Goal: Task Accomplishment & Management: Use online tool/utility

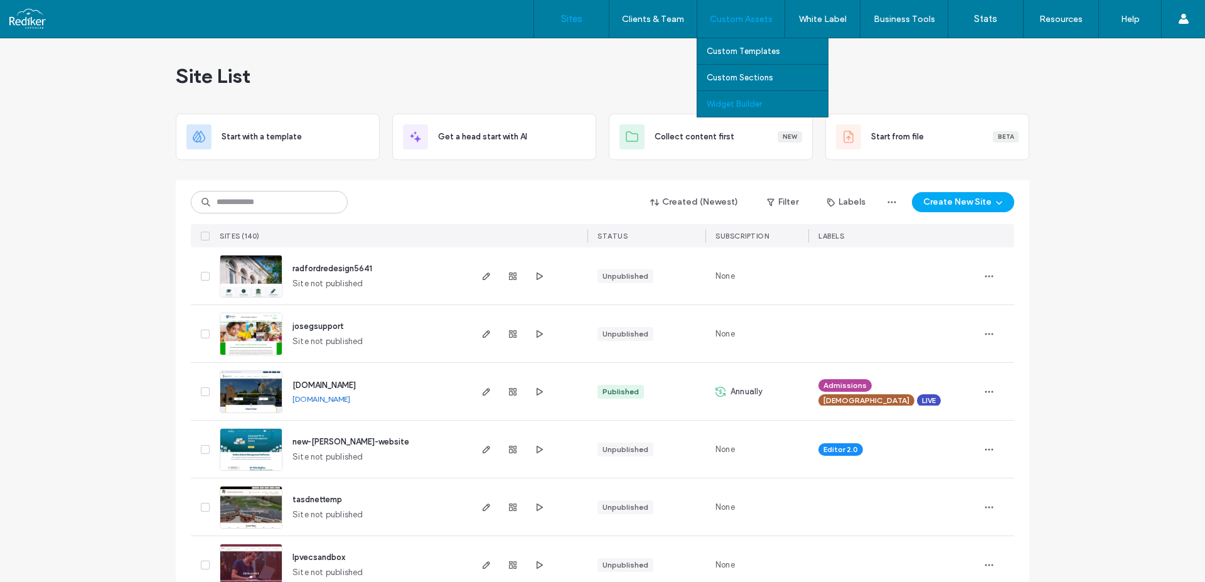
click at [742, 99] on label "Widget Builder" at bounding box center [734, 103] width 55 height 9
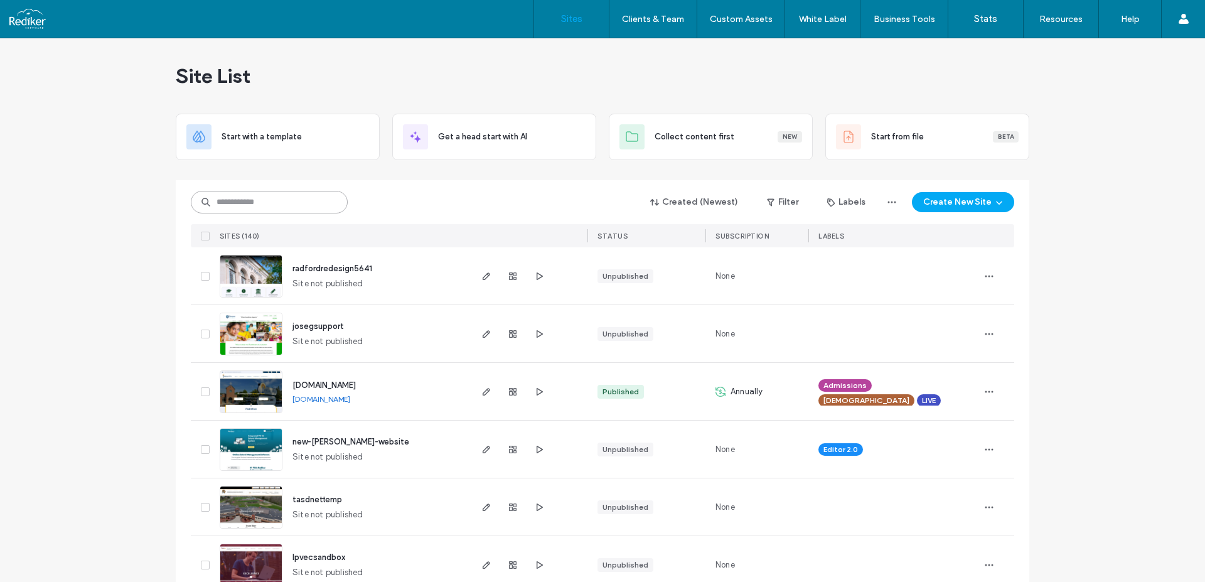
click at [279, 191] on input at bounding box center [269, 202] width 157 height 23
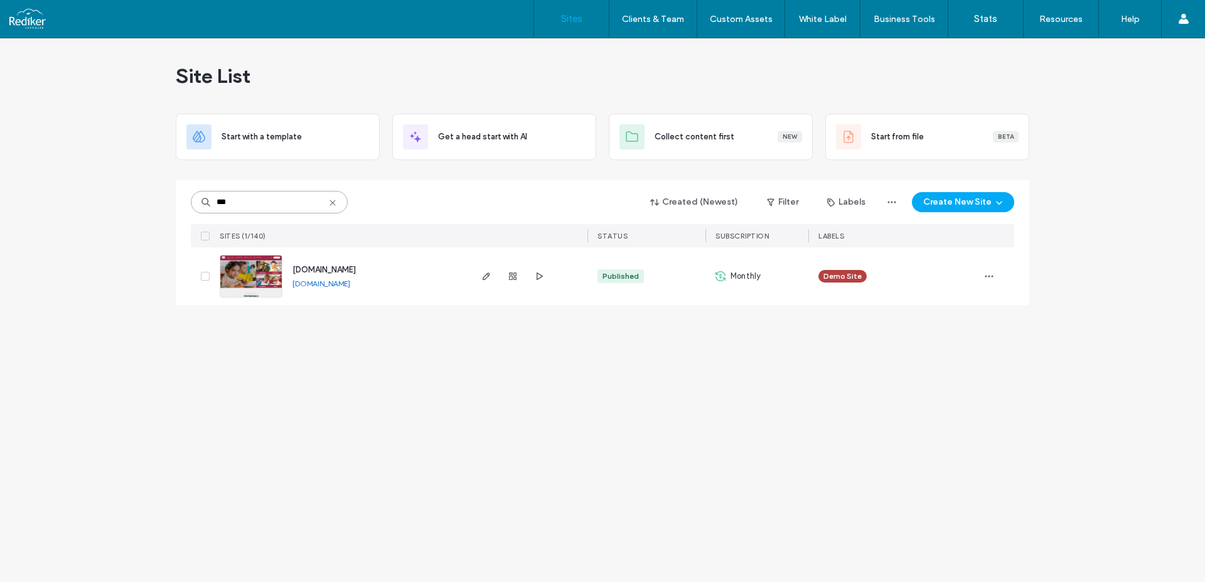
type input "***"
click at [321, 270] on span "labs.redisite.com" at bounding box center [324, 269] width 63 height 9
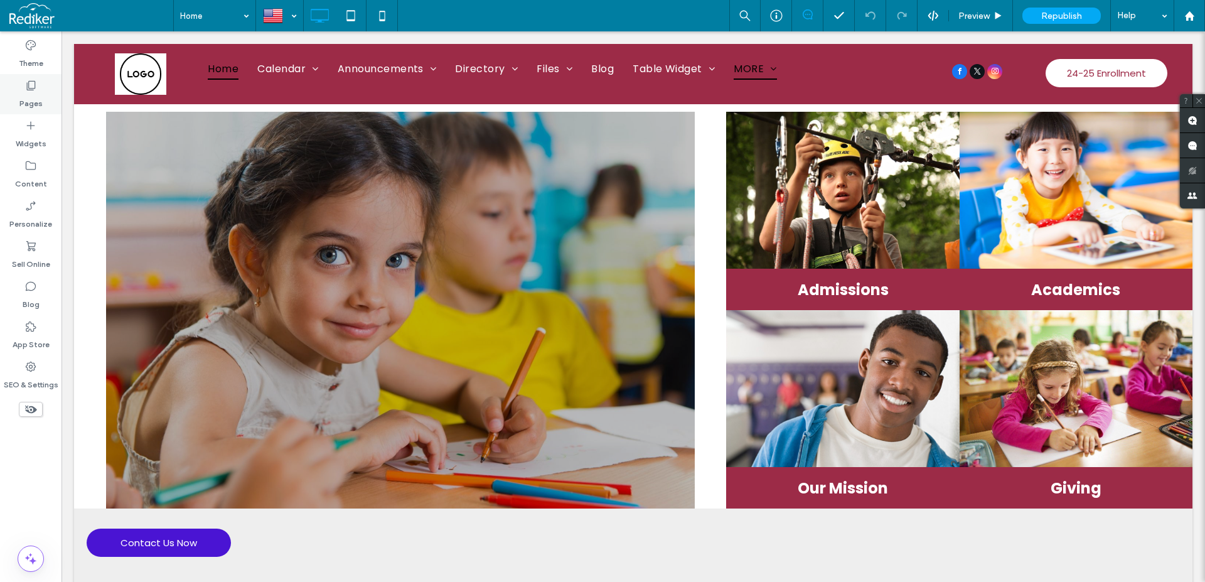
click at [37, 104] on label "Pages" at bounding box center [30, 101] width 23 height 18
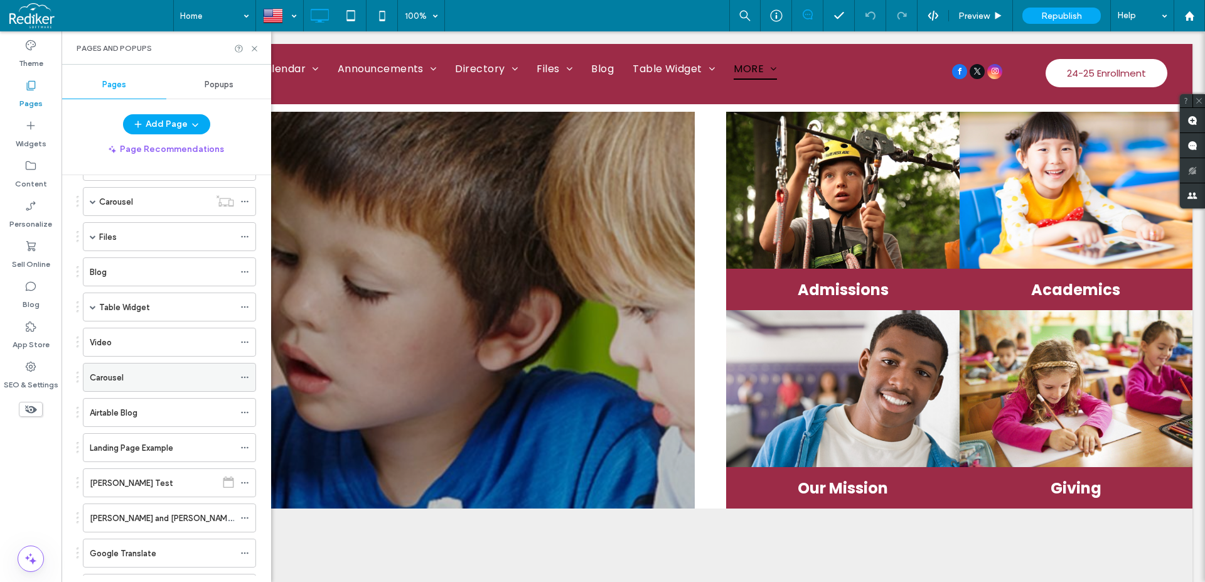
scroll to position [215, 0]
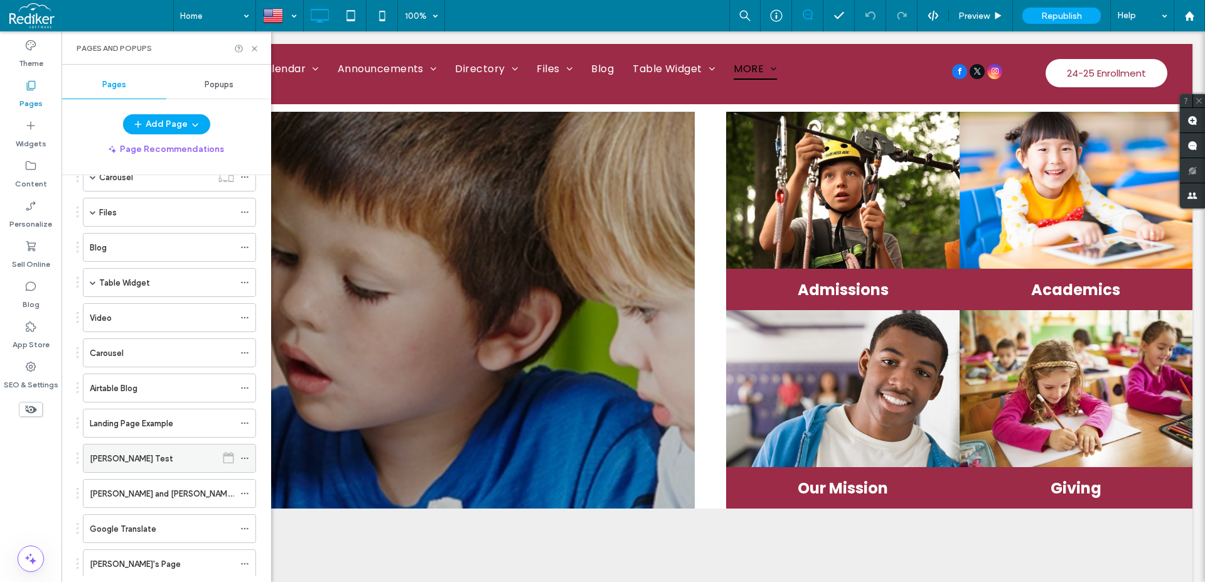
click at [241, 459] on use at bounding box center [244, 459] width 7 height 2
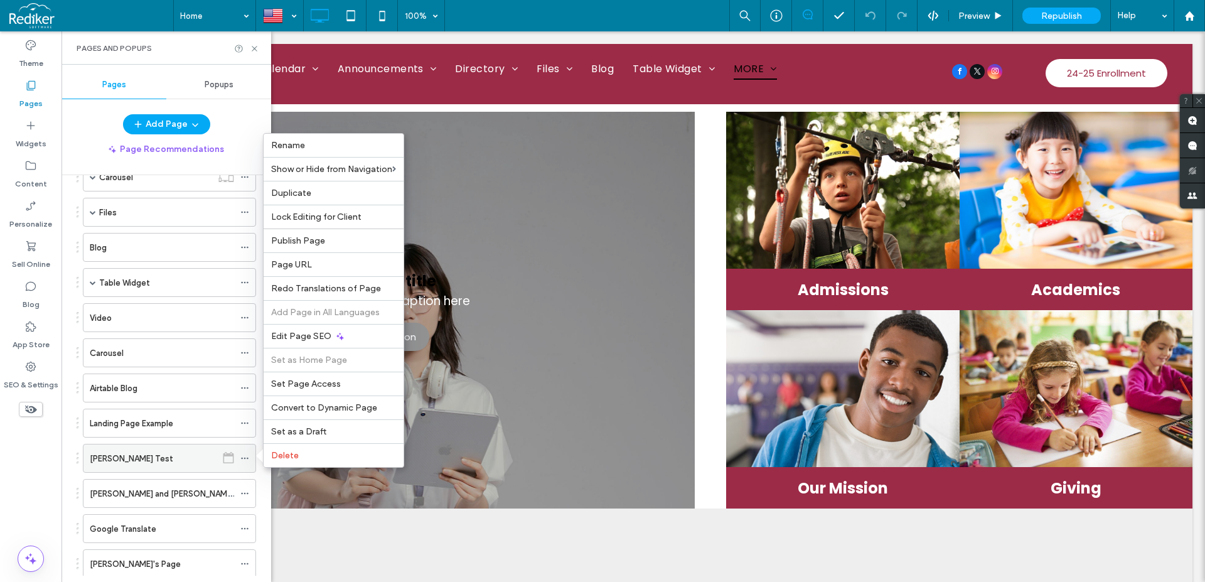
click at [133, 458] on div "[PERSON_NAME] Test" at bounding box center [153, 458] width 127 height 13
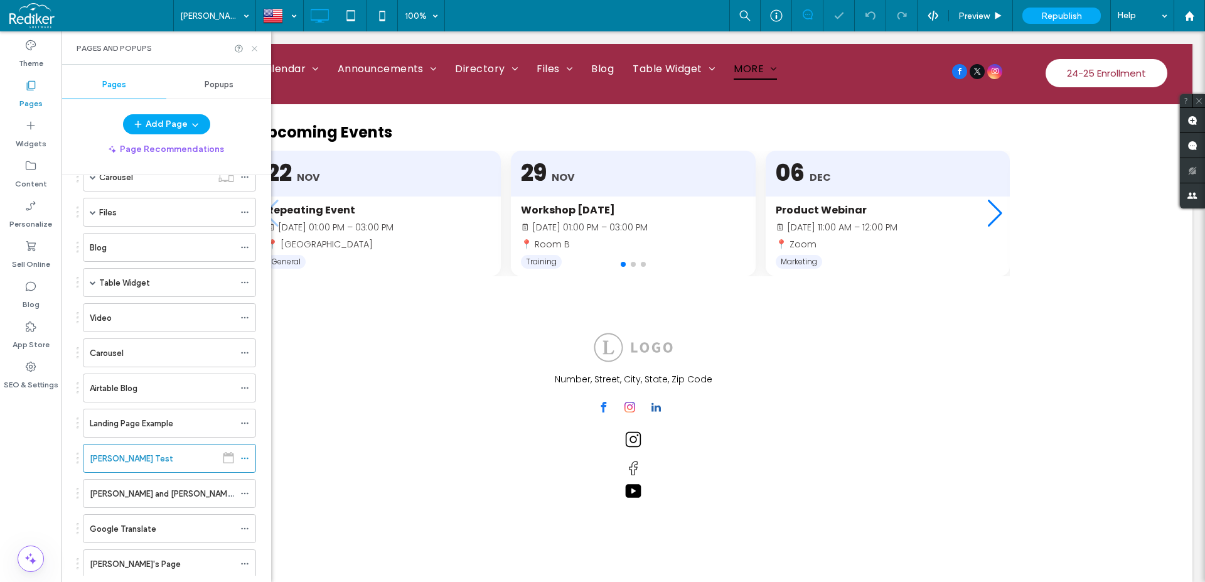
drag, startPoint x: 256, startPoint y: 46, endPoint x: 185, endPoint y: 82, distance: 79.5
click at [256, 46] on icon at bounding box center [254, 48] width 9 height 9
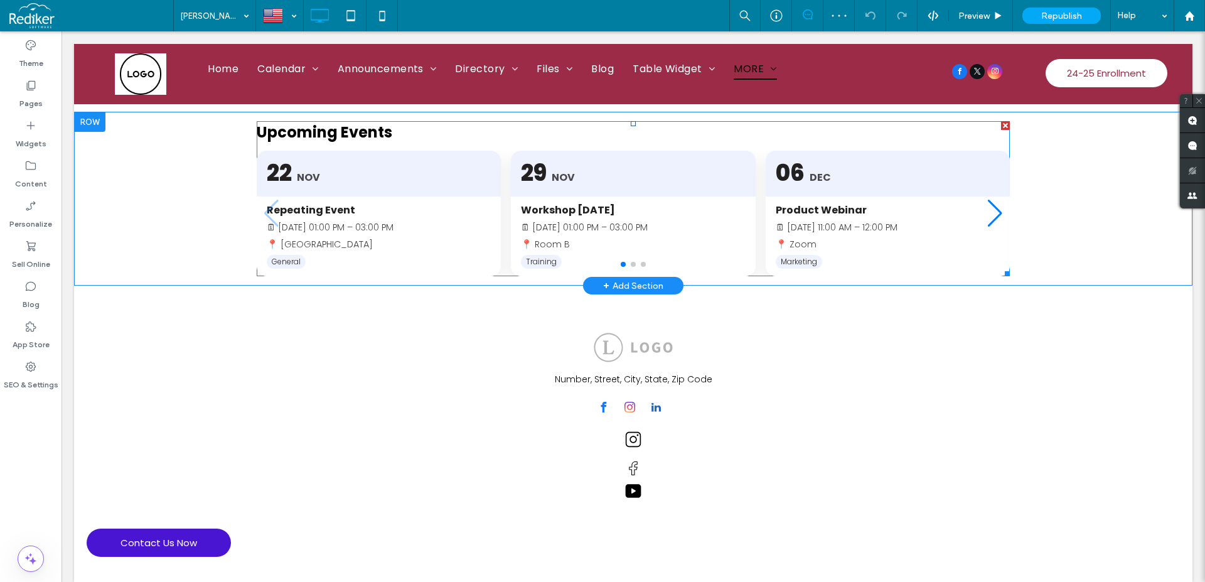
click at [498, 211] on span at bounding box center [633, 198] width 753 height 155
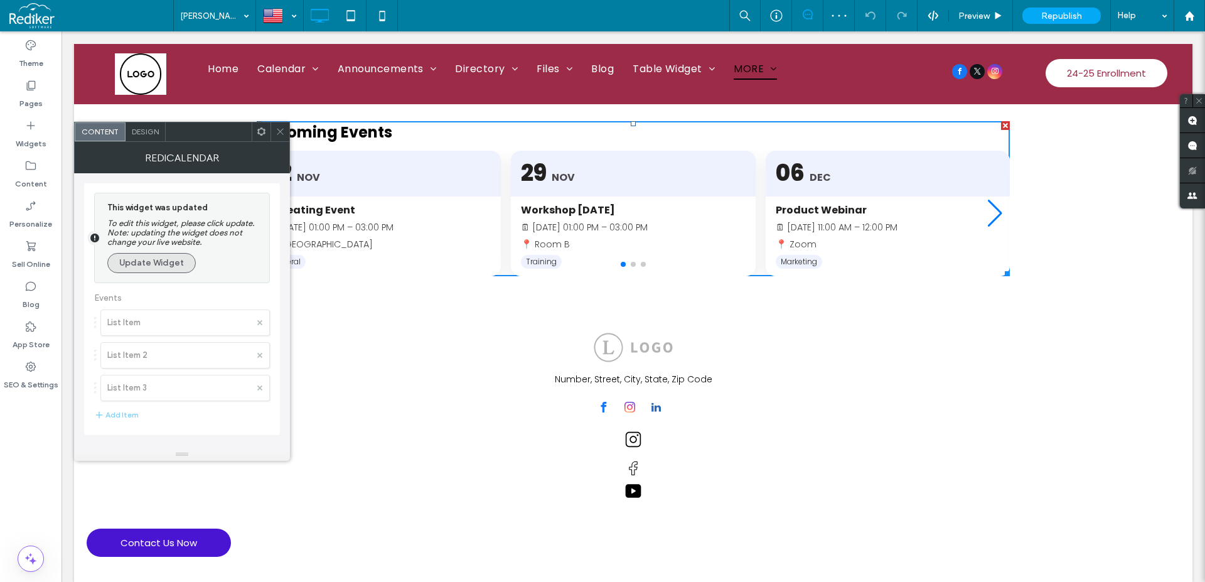
click at [160, 259] on button "Update Widget" at bounding box center [151, 263] width 89 height 20
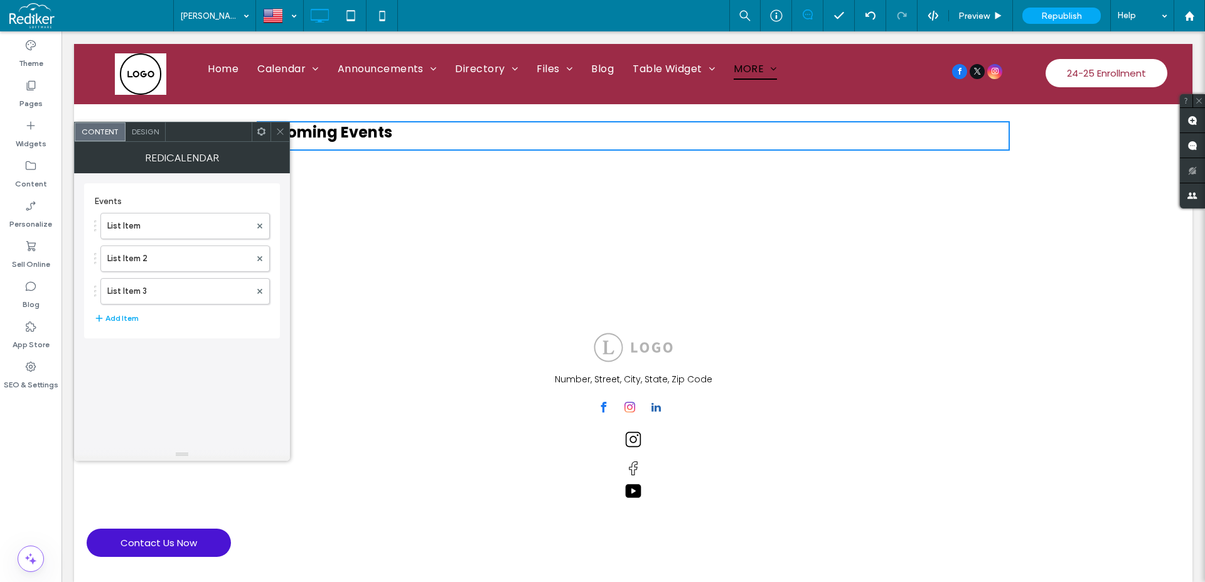
click at [257, 131] on icon at bounding box center [261, 131] width 9 height 9
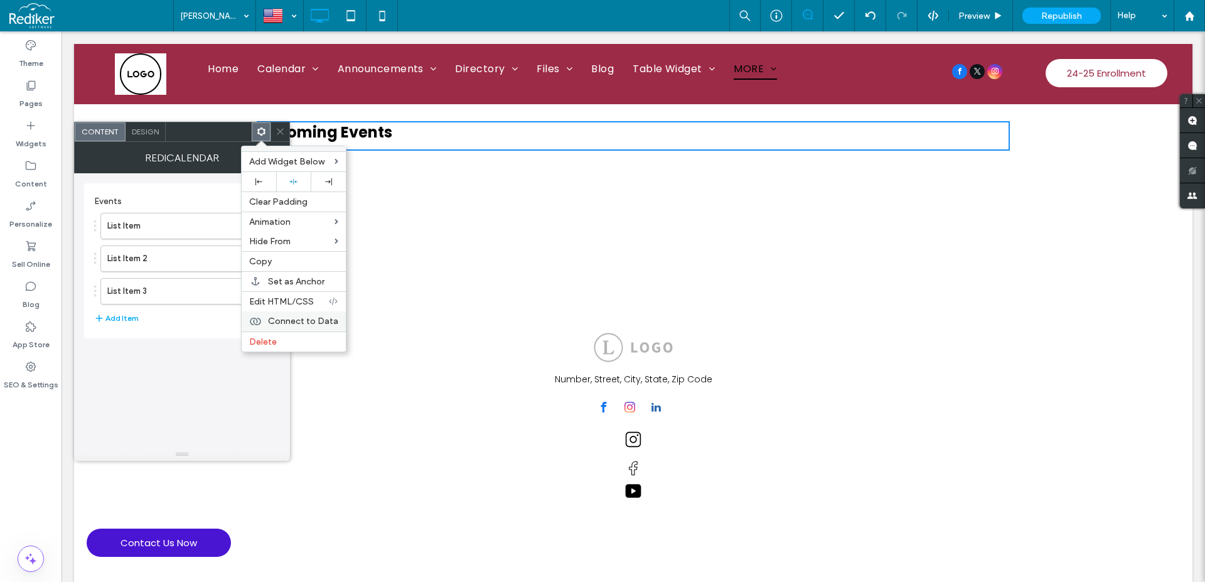
click at [283, 323] on span "Connect to Data" at bounding box center [303, 321] width 70 height 11
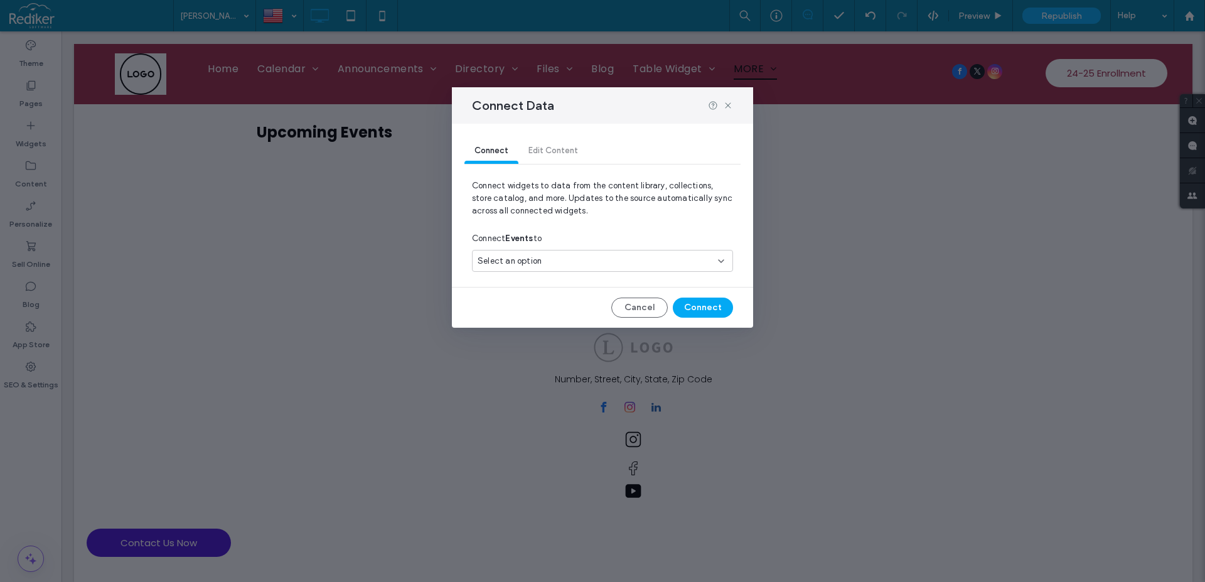
click at [665, 256] on input at bounding box center [598, 261] width 240 height 10
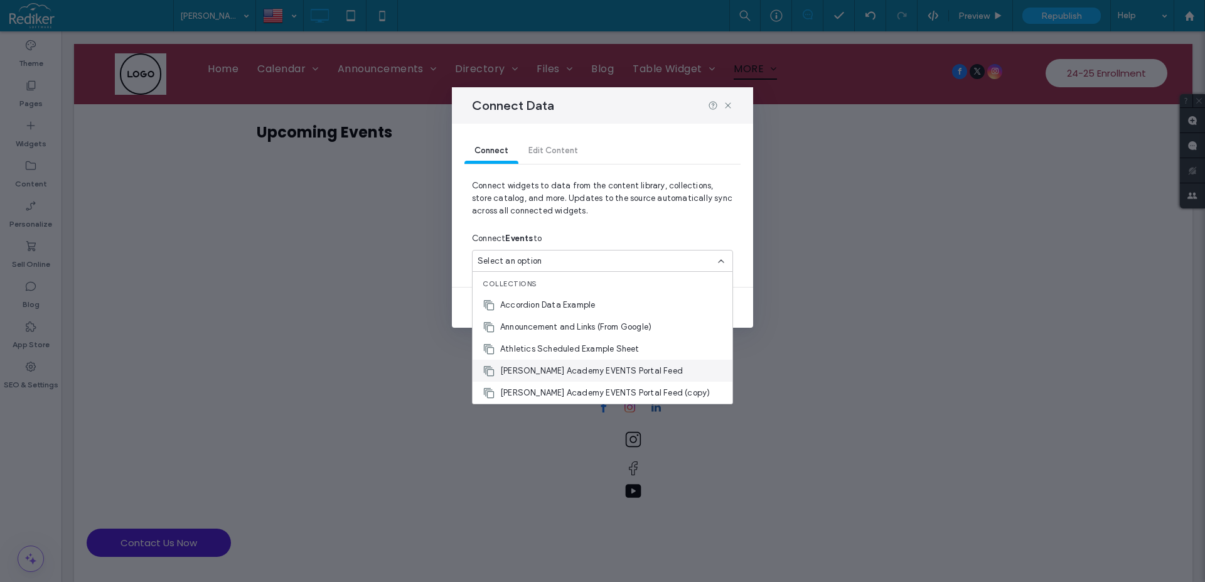
click at [616, 365] on span "Brandon Academy EVENTS Portal Feed" at bounding box center [591, 371] width 183 height 13
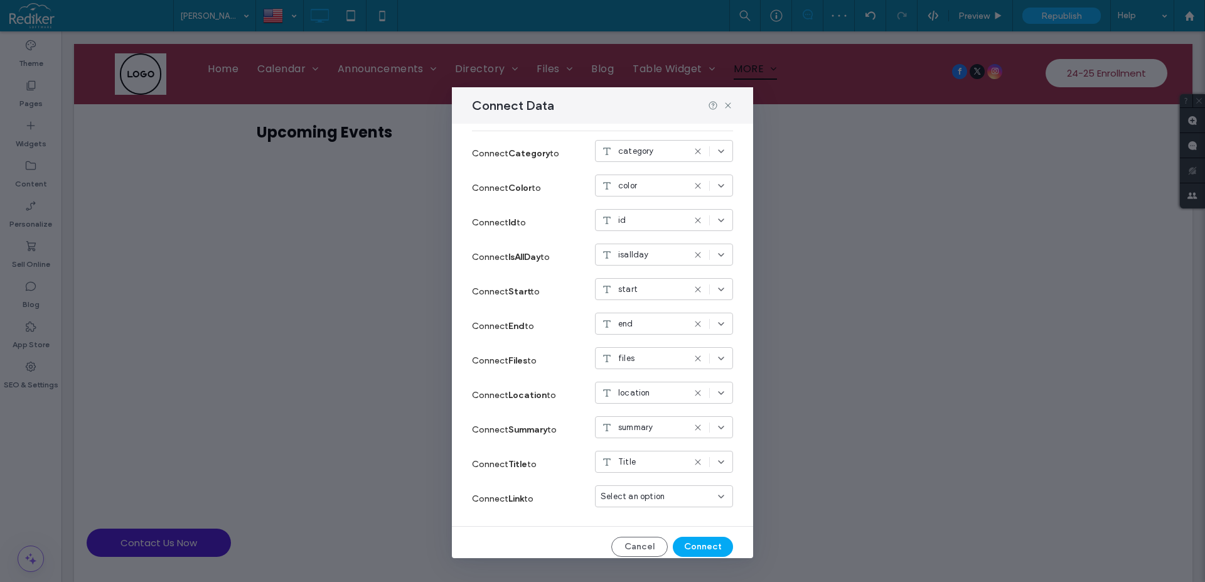
scroll to position [160, 0]
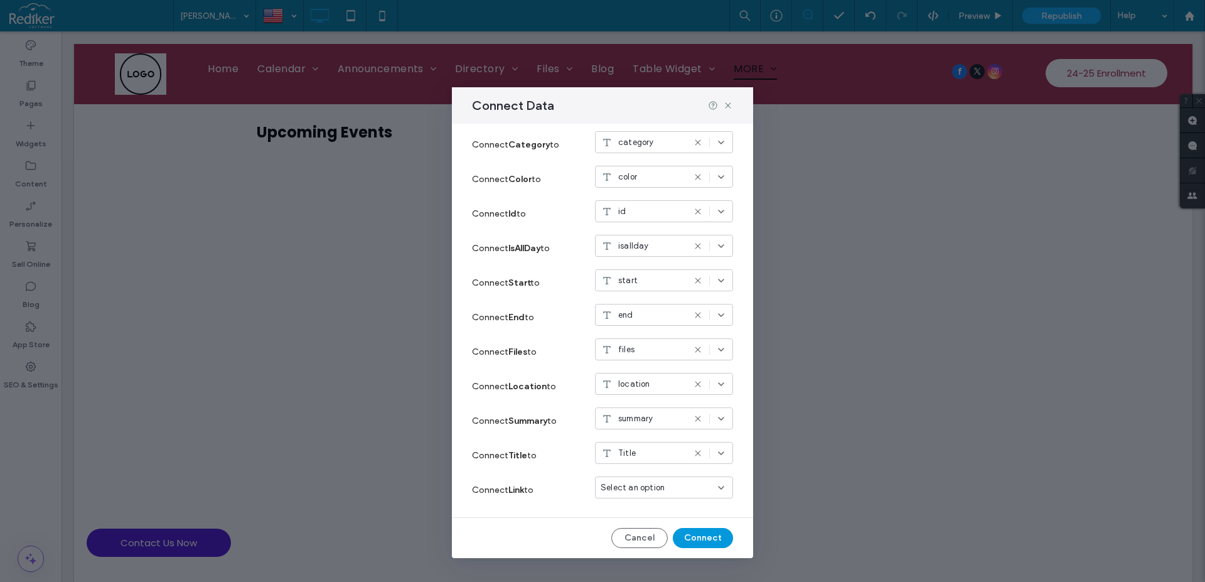
drag, startPoint x: 684, startPoint y: 536, endPoint x: 476, endPoint y: 284, distance: 326.9
click at [684, 536] on button "Connect" at bounding box center [703, 538] width 60 height 20
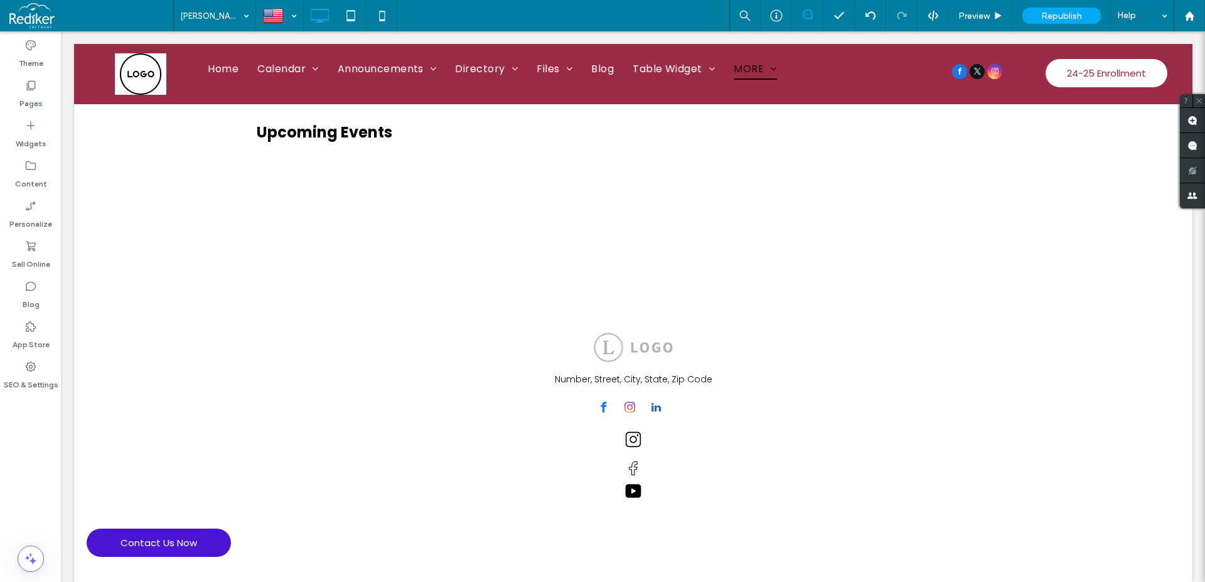
click at [427, 176] on div "Upcoming Events Click To Paste Row + Add Section" at bounding box center [633, 200] width 1119 height 176
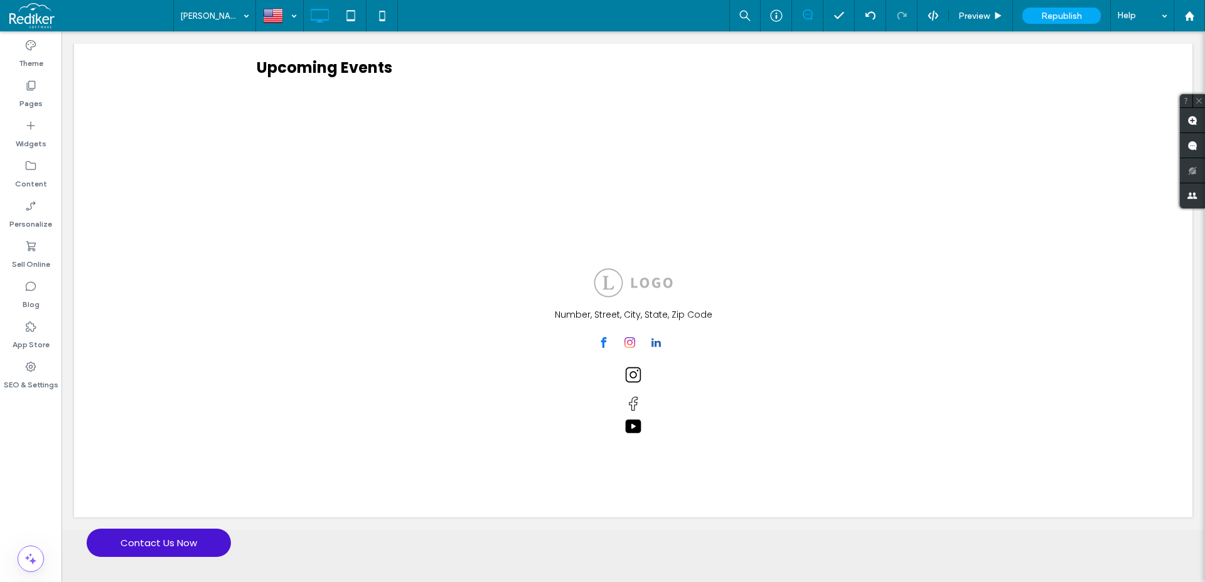
scroll to position [0, 0]
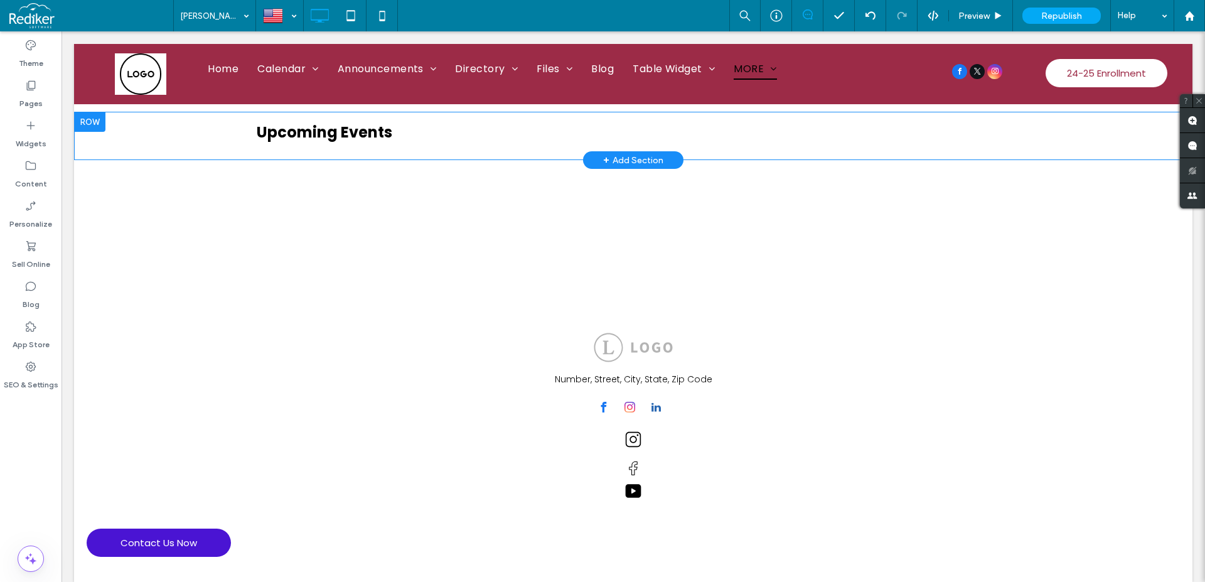
click at [383, 121] on div "Upcoming Events Click To Paste Row + Add Section" at bounding box center [633, 136] width 1119 height 48
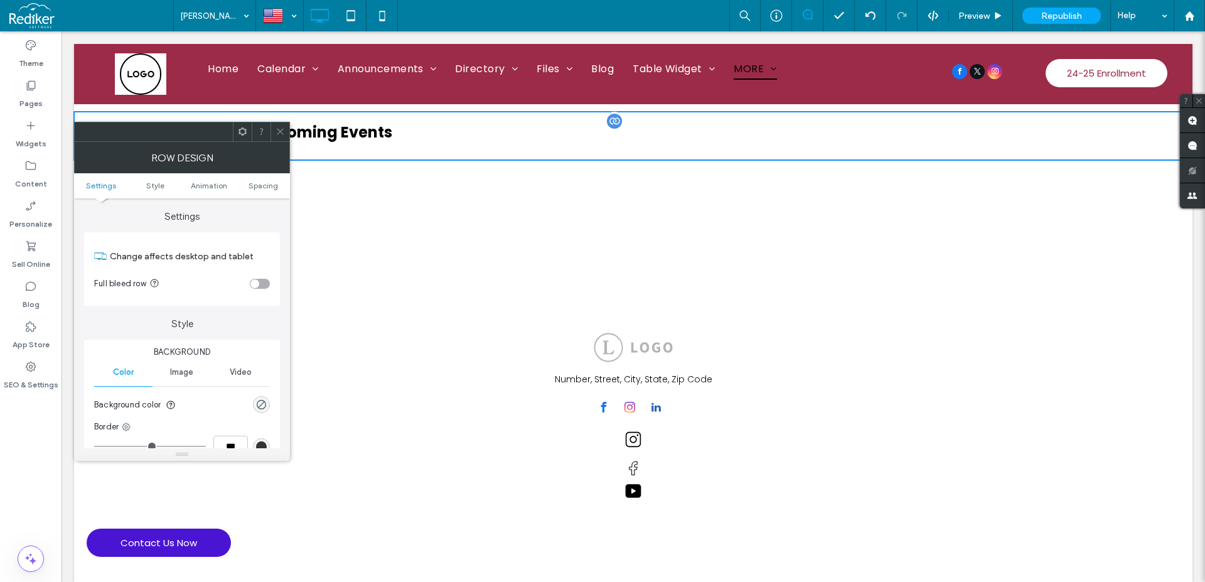
click at [379, 131] on h3 "Upcoming Events" at bounding box center [633, 132] width 753 height 22
click at [285, 132] on div at bounding box center [280, 131] width 19 height 19
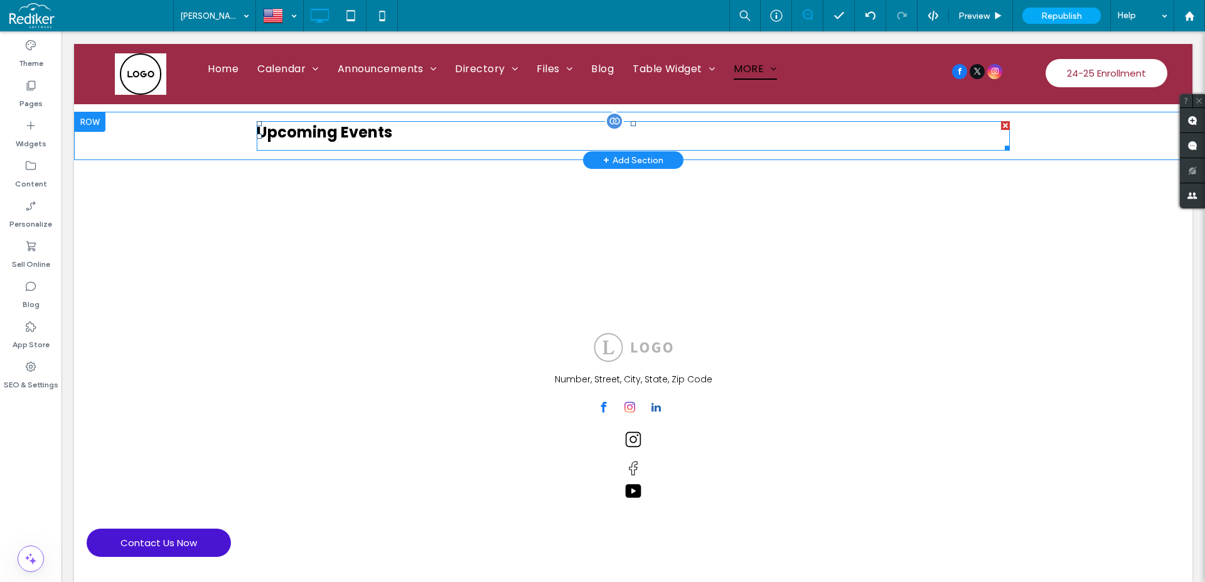
click at [353, 129] on span at bounding box center [633, 136] width 753 height 30
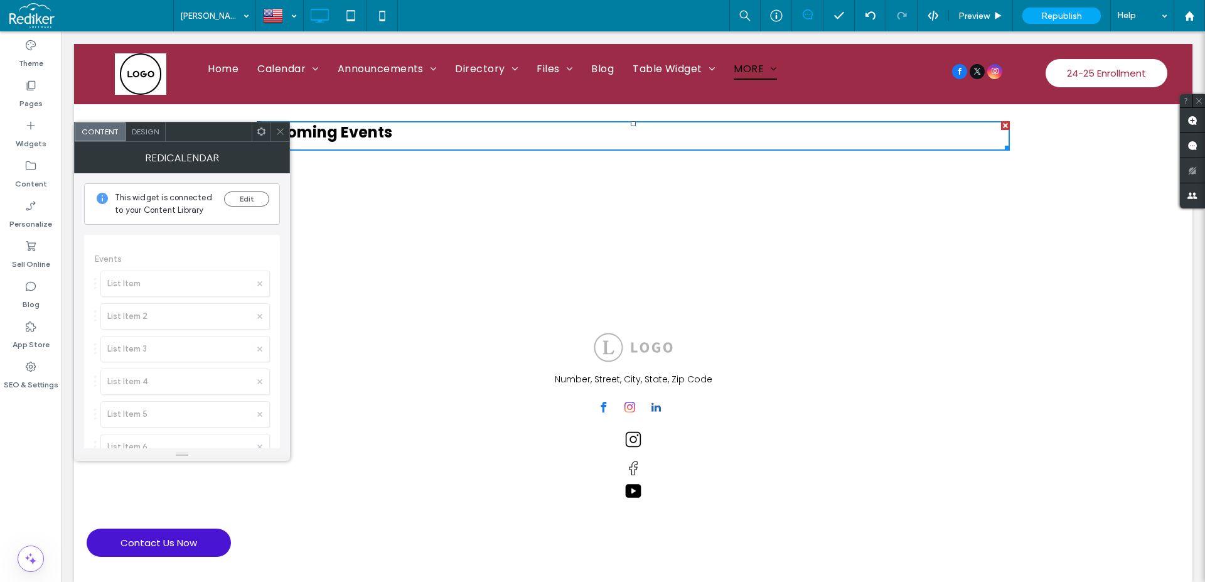
drag, startPoint x: 279, startPoint y: 136, endPoint x: 287, endPoint y: 135, distance: 7.6
click at [280, 136] on span at bounding box center [280, 131] width 9 height 19
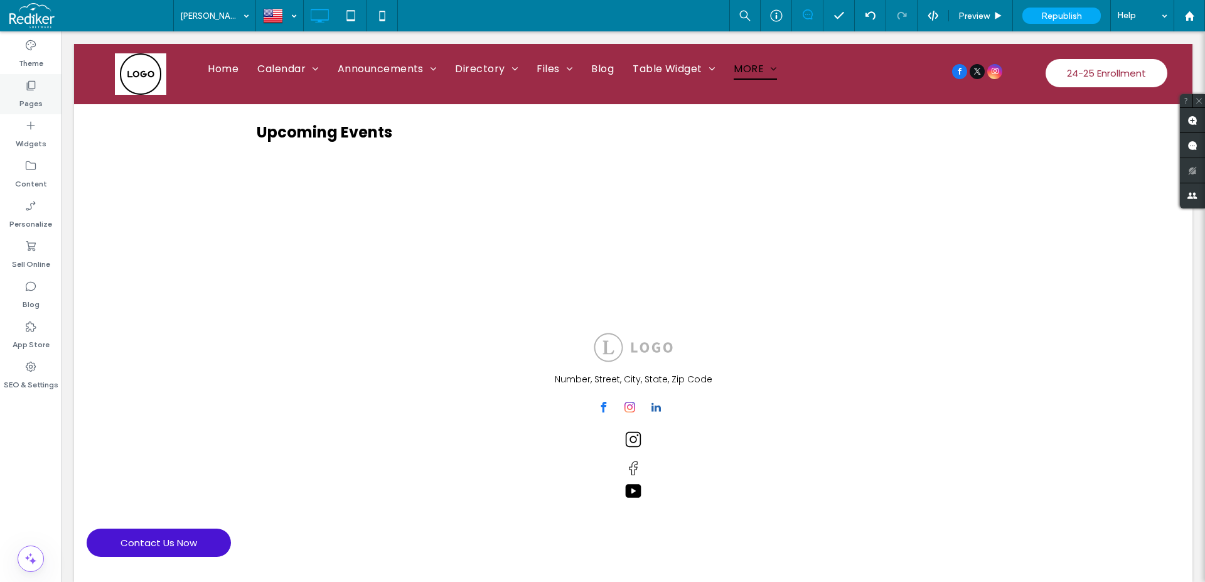
click at [35, 104] on label "Pages" at bounding box center [30, 101] width 23 height 18
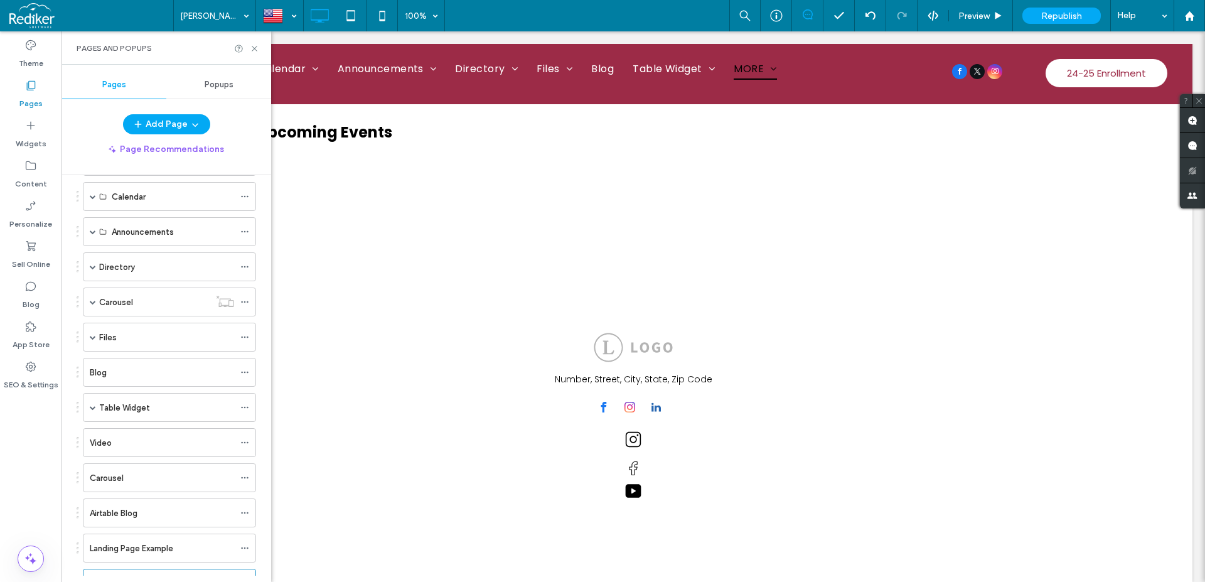
scroll to position [143, 0]
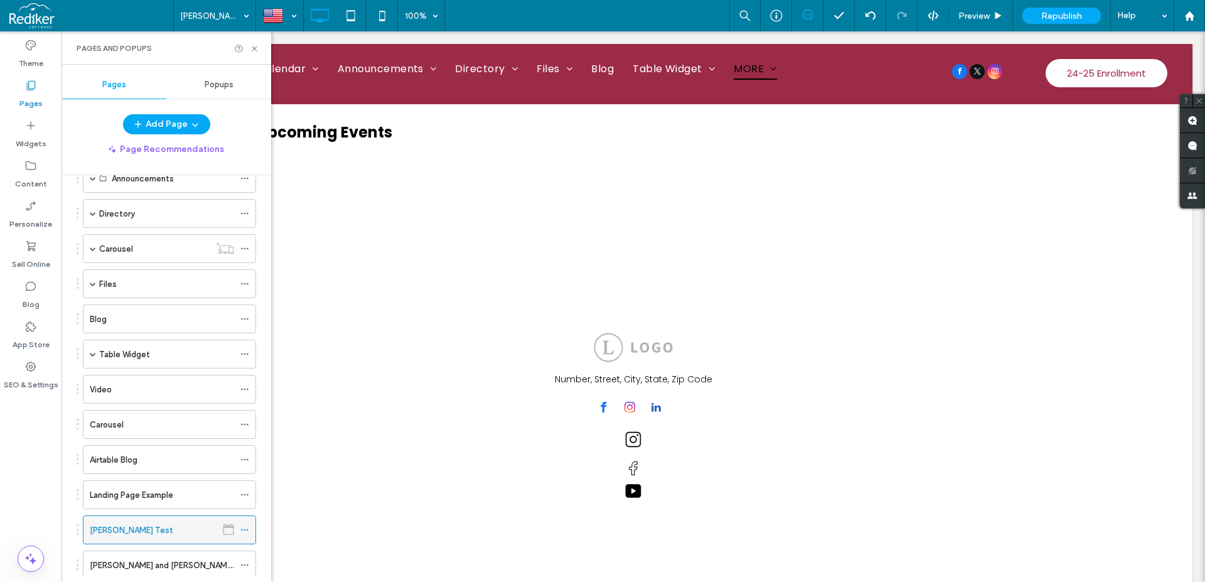
click at [242, 530] on icon at bounding box center [244, 529] width 9 height 9
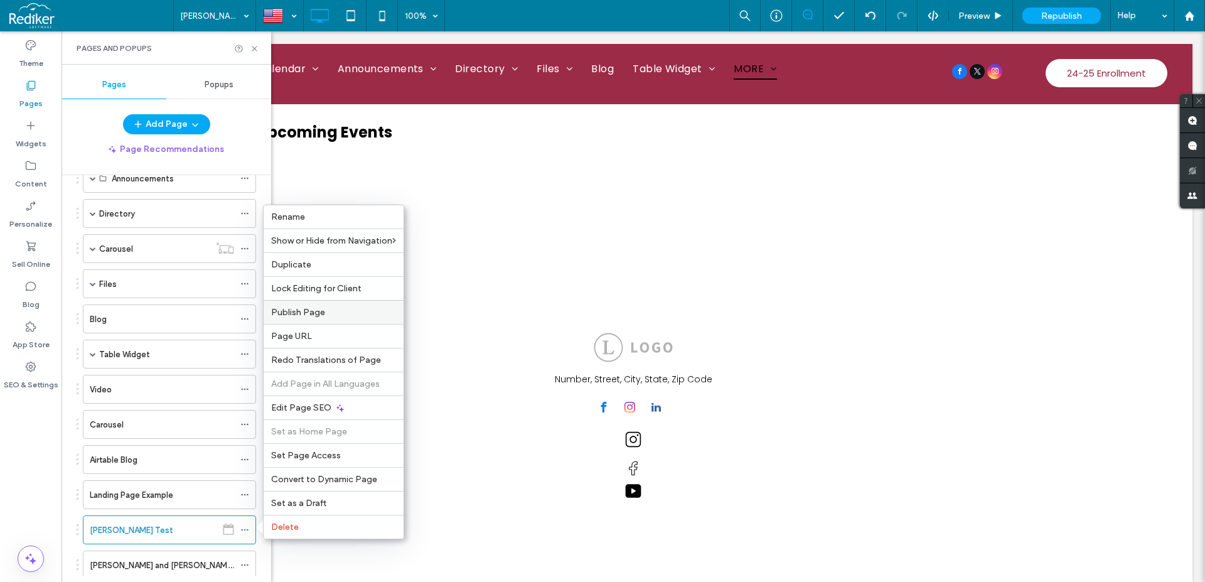
click at [296, 309] on span "Publish Page" at bounding box center [298, 312] width 54 height 11
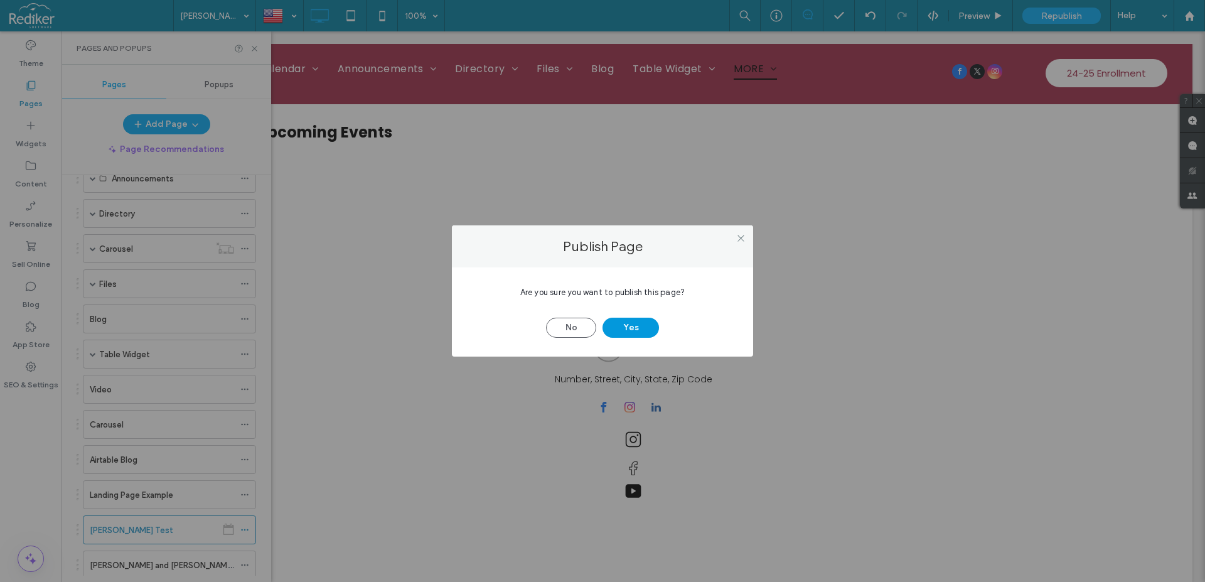
click at [642, 323] on button "Yes" at bounding box center [631, 328] width 57 height 20
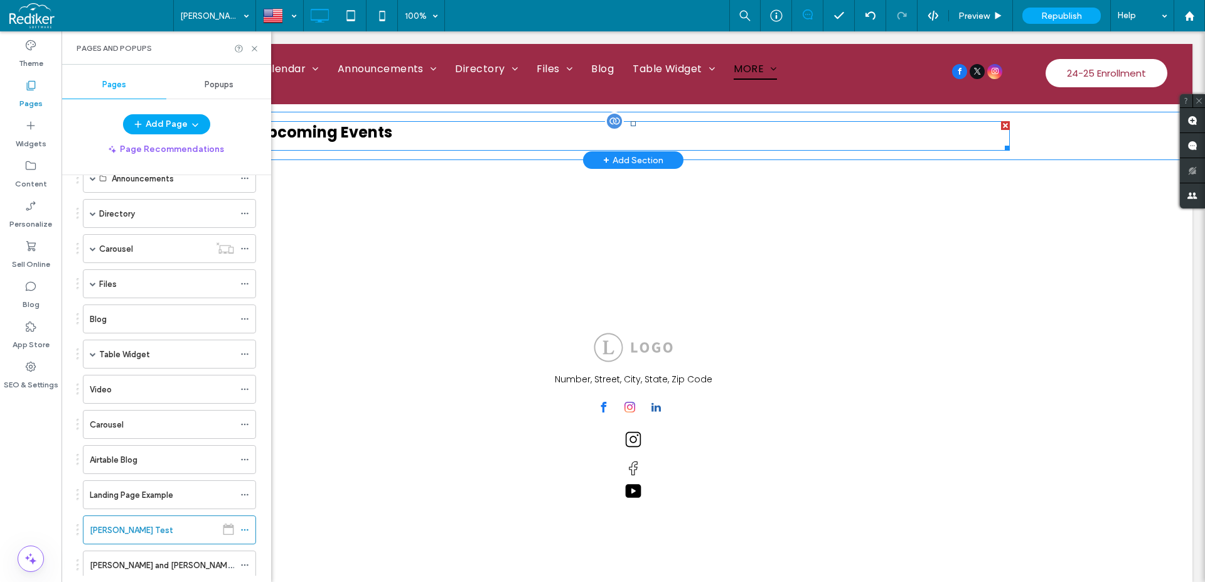
click at [355, 139] on span at bounding box center [633, 136] width 753 height 30
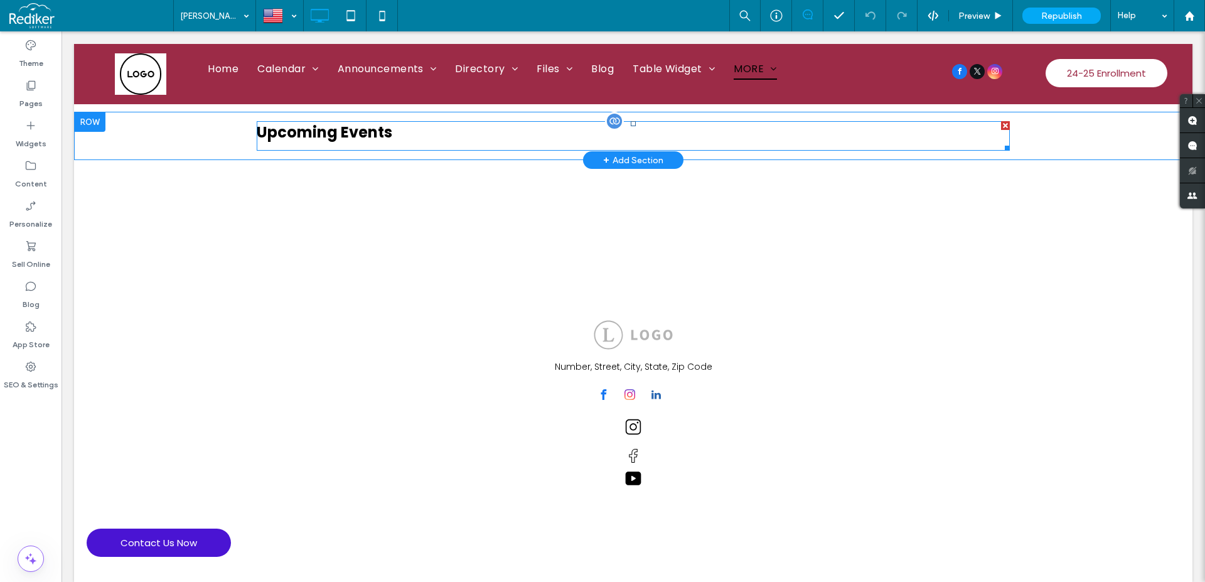
click at [325, 135] on span at bounding box center [633, 136] width 753 height 30
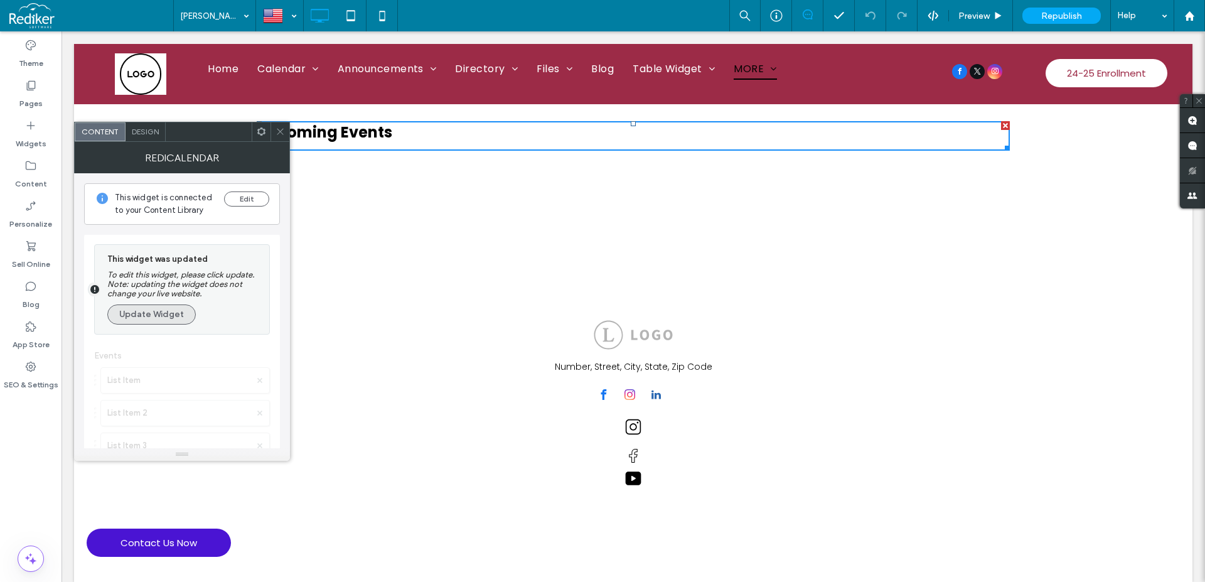
click at [171, 321] on button "Update Widget" at bounding box center [151, 314] width 89 height 20
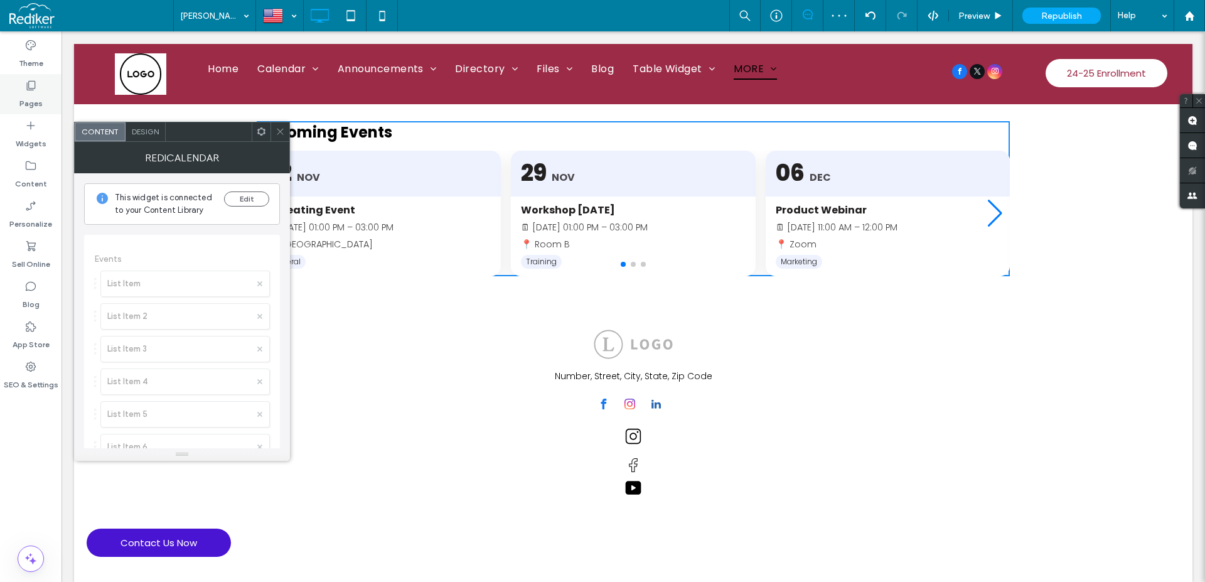
click at [37, 95] on label "Pages" at bounding box center [30, 101] width 23 height 18
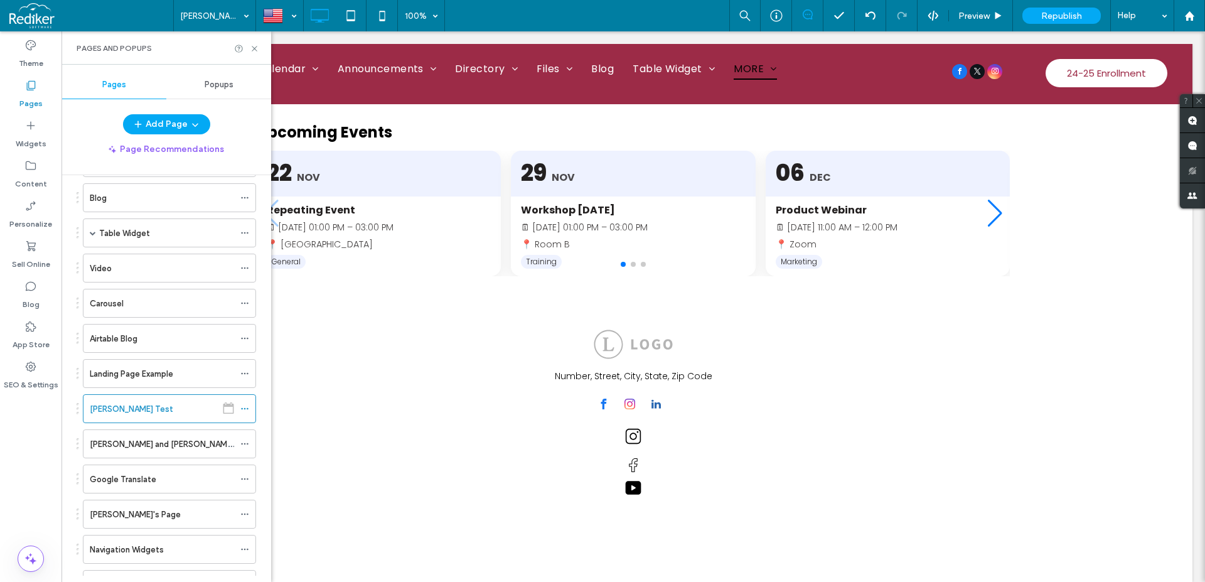
scroll to position [286, 0]
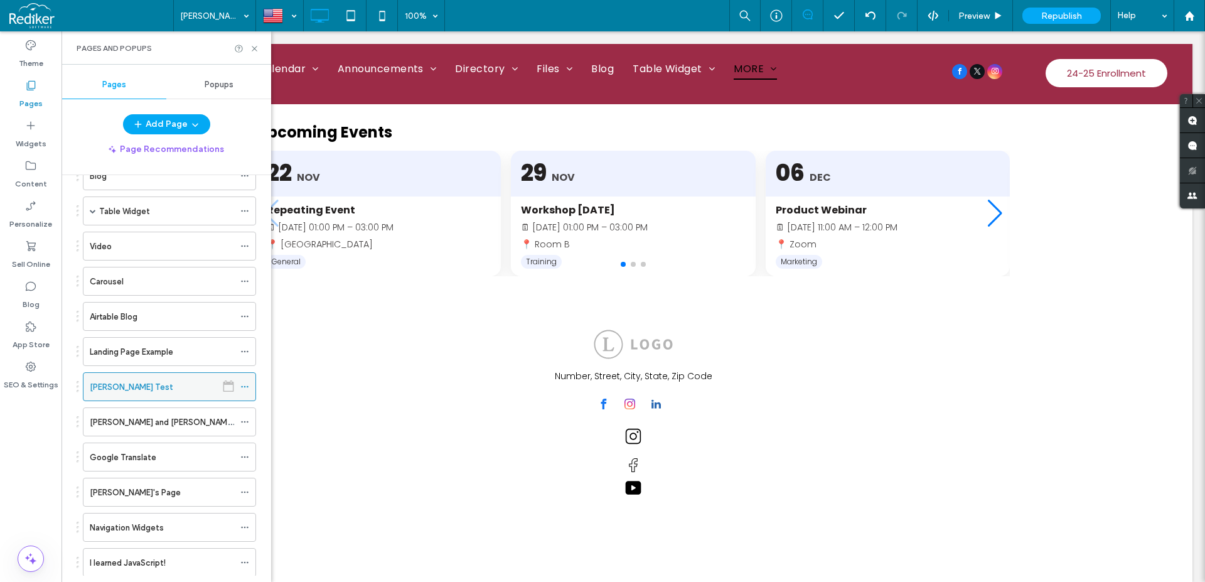
click at [236, 388] on div at bounding box center [229, 385] width 24 height 11
click at [240, 385] on icon at bounding box center [244, 386] width 9 height 9
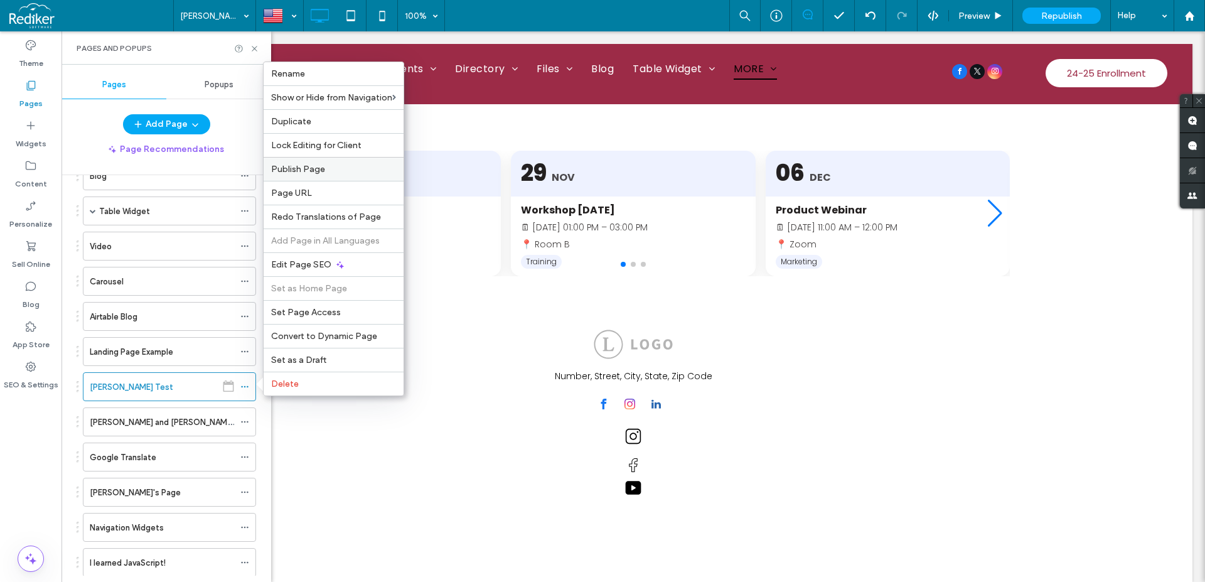
click at [299, 172] on span "Publish Page" at bounding box center [298, 169] width 54 height 11
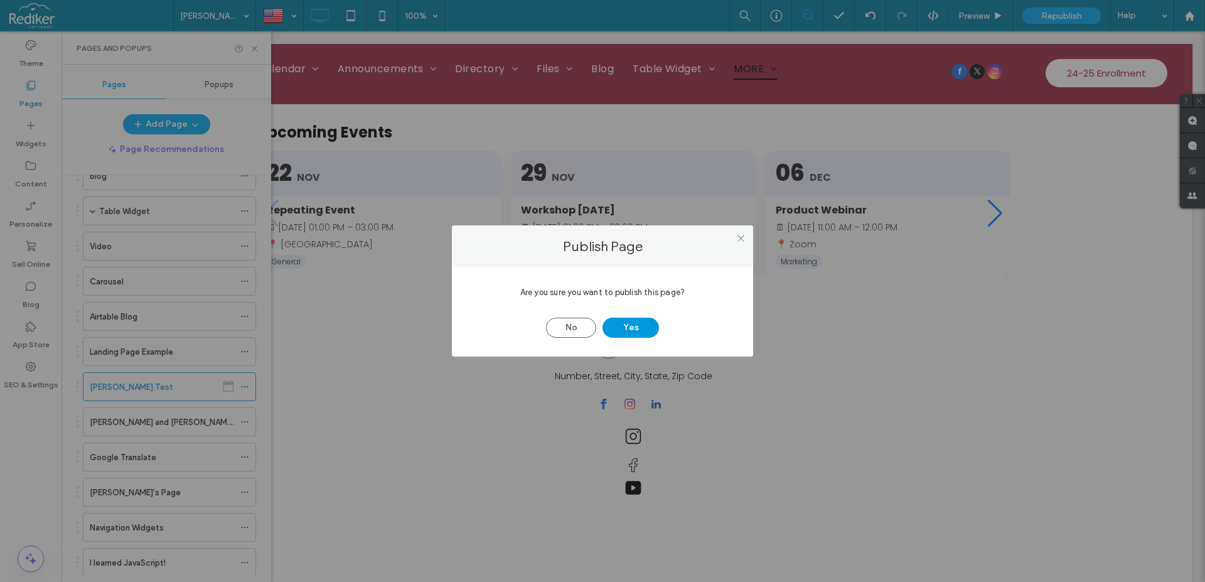
click at [627, 326] on button "Yes" at bounding box center [631, 328] width 57 height 20
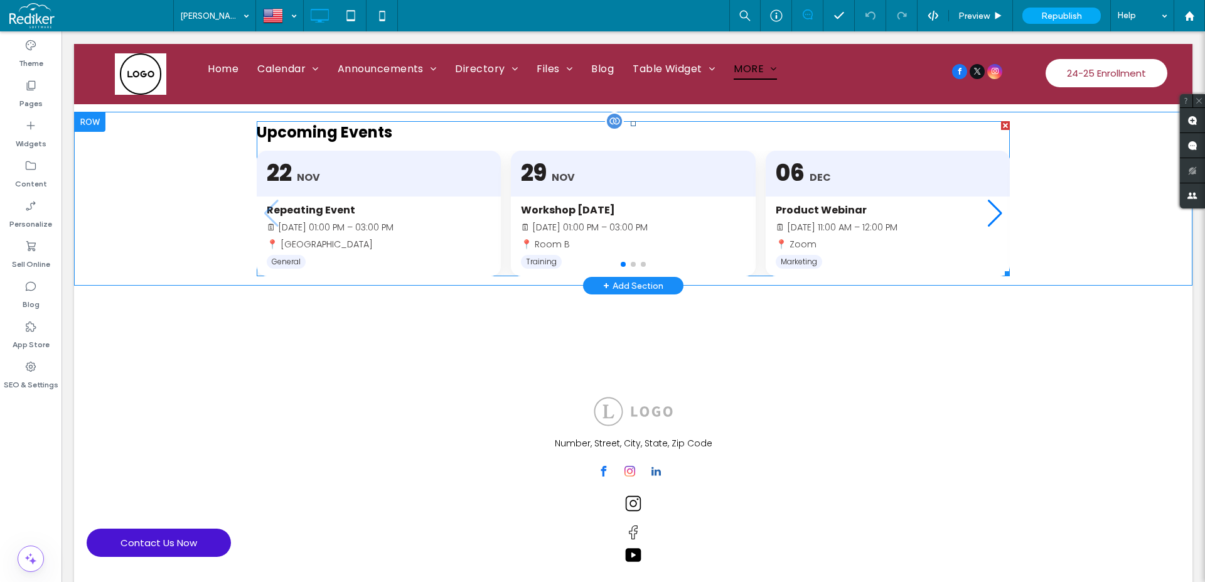
click at [993, 213] on span at bounding box center [633, 198] width 753 height 155
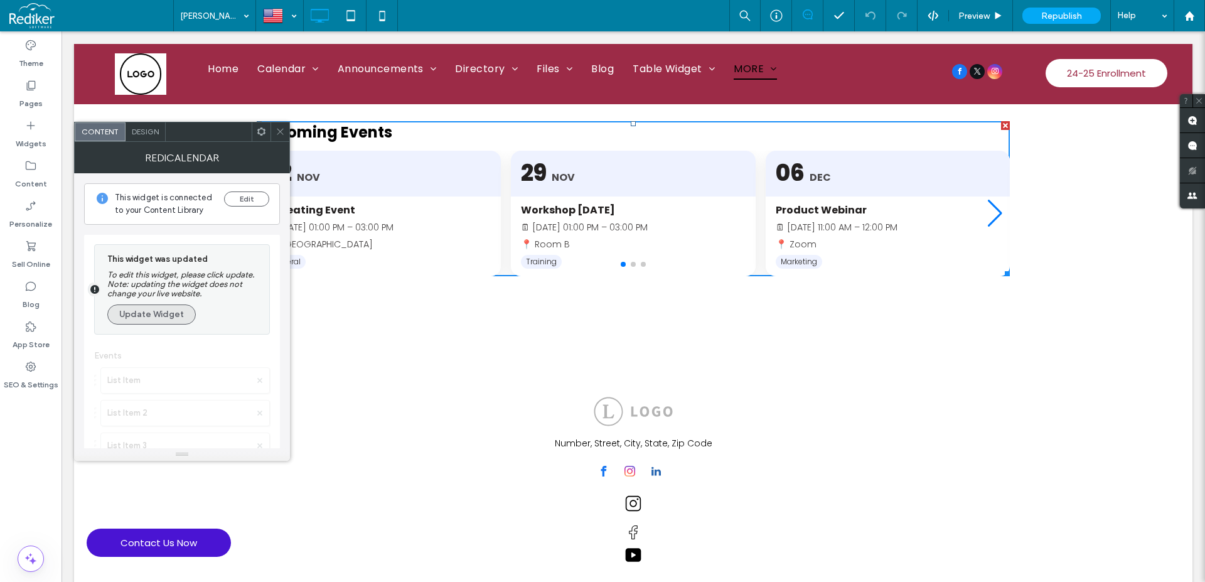
click at [158, 306] on button "Update Widget" at bounding box center [151, 314] width 89 height 20
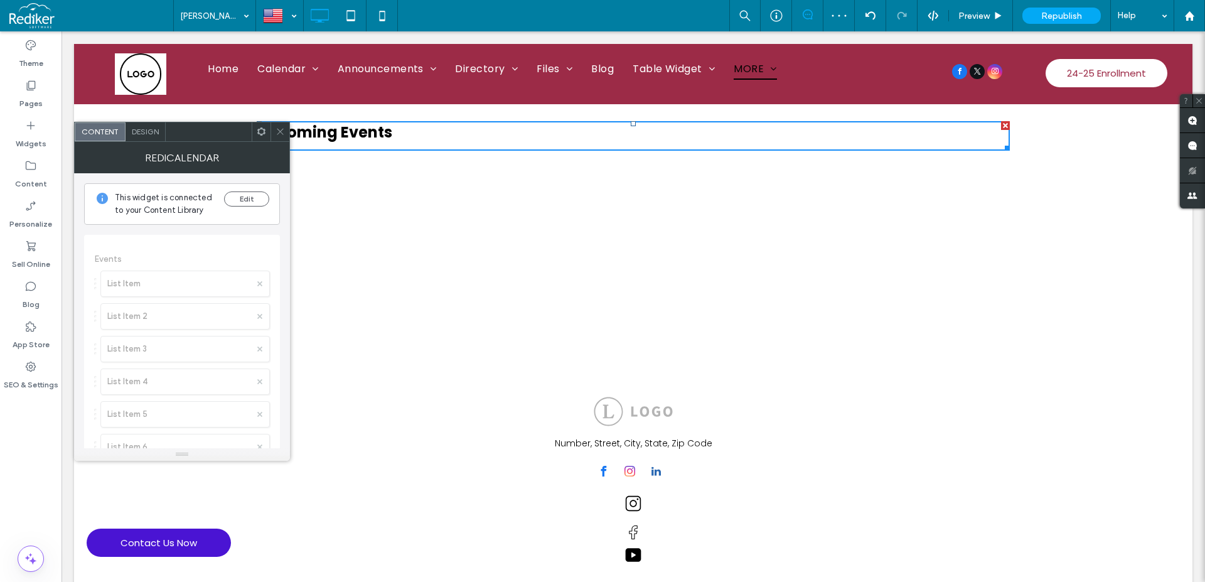
click at [260, 135] on icon at bounding box center [261, 131] width 9 height 9
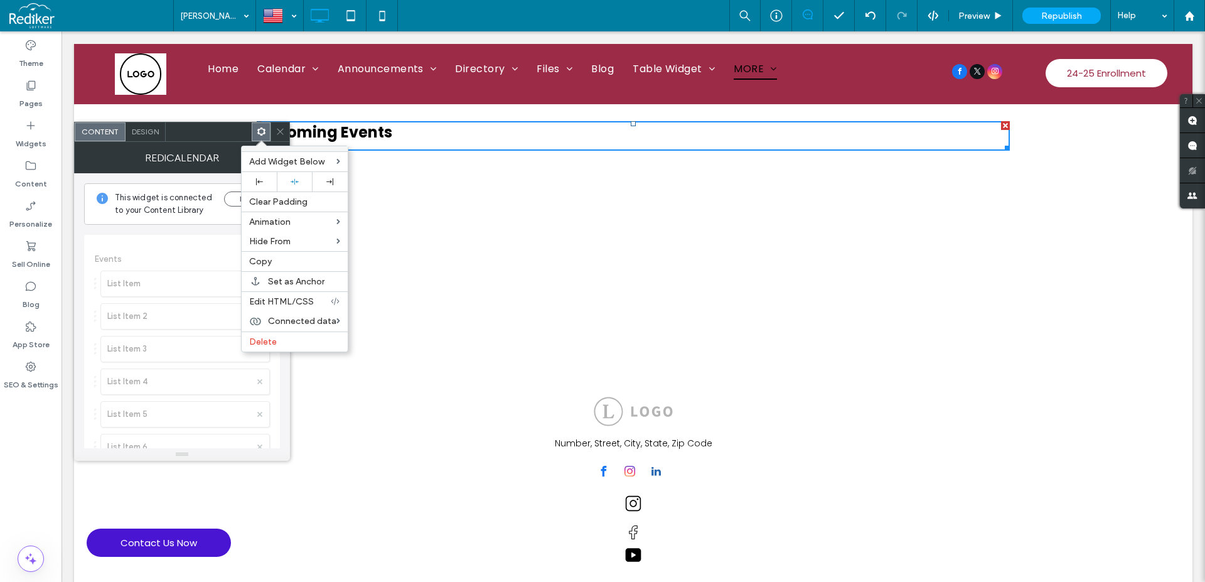
click at [287, 134] on div at bounding box center [280, 131] width 19 height 19
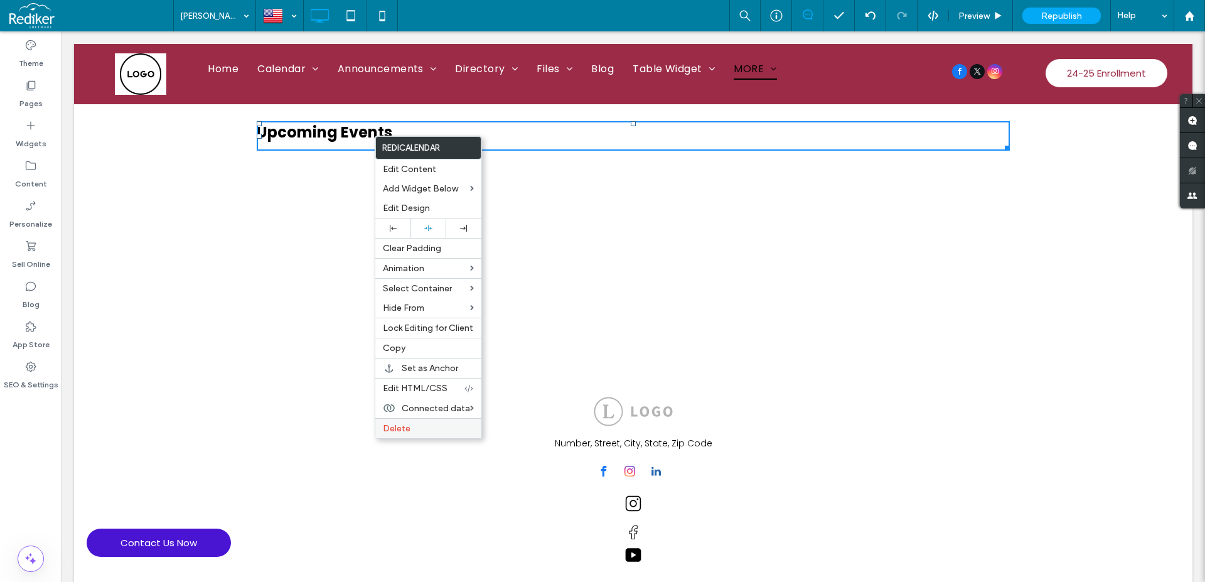
click at [406, 423] on span "Delete" at bounding box center [397, 428] width 28 height 11
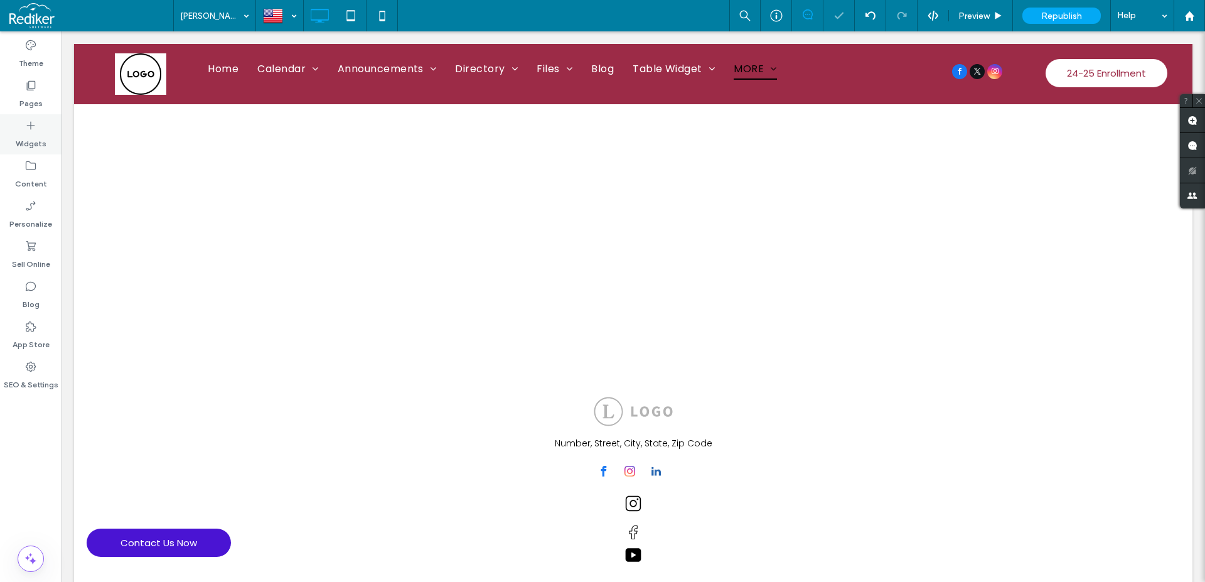
click at [36, 142] on label "Widgets" at bounding box center [31, 141] width 31 height 18
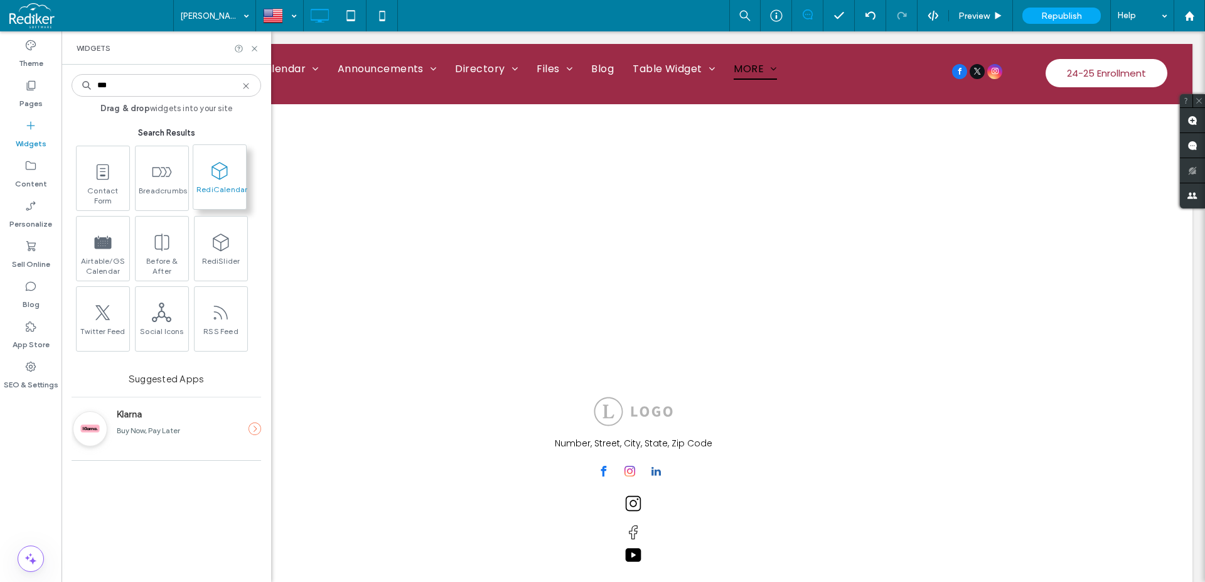
type input "***"
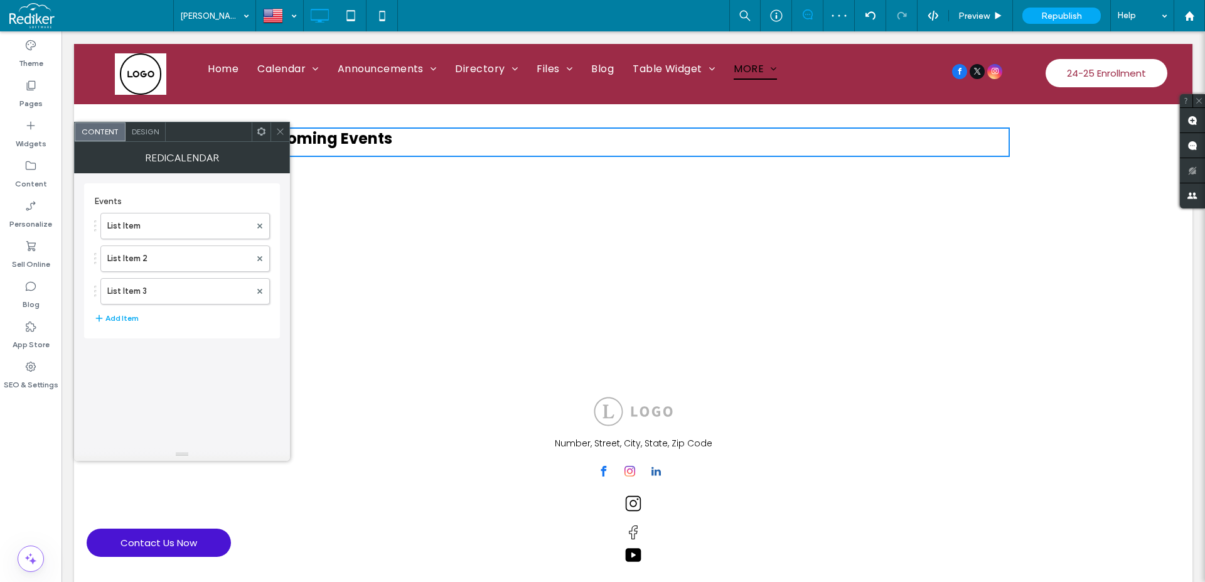
click at [256, 133] on div at bounding box center [261, 131] width 19 height 19
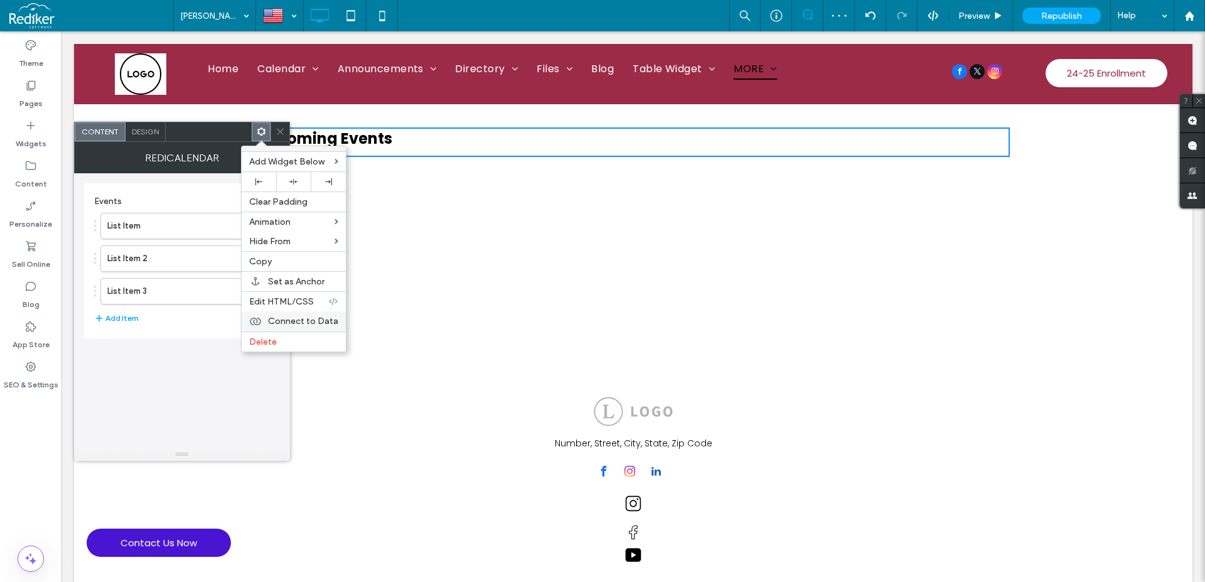
click at [309, 323] on span "Connect to Data" at bounding box center [303, 321] width 70 height 11
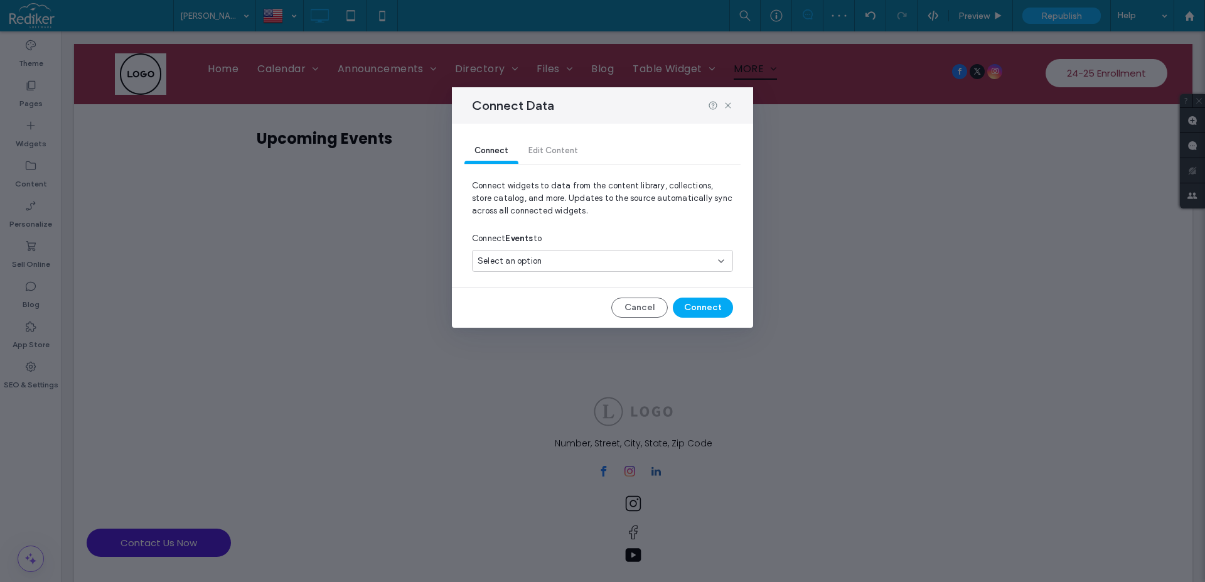
click at [672, 263] on div "Select an option" at bounding box center [595, 261] width 235 height 13
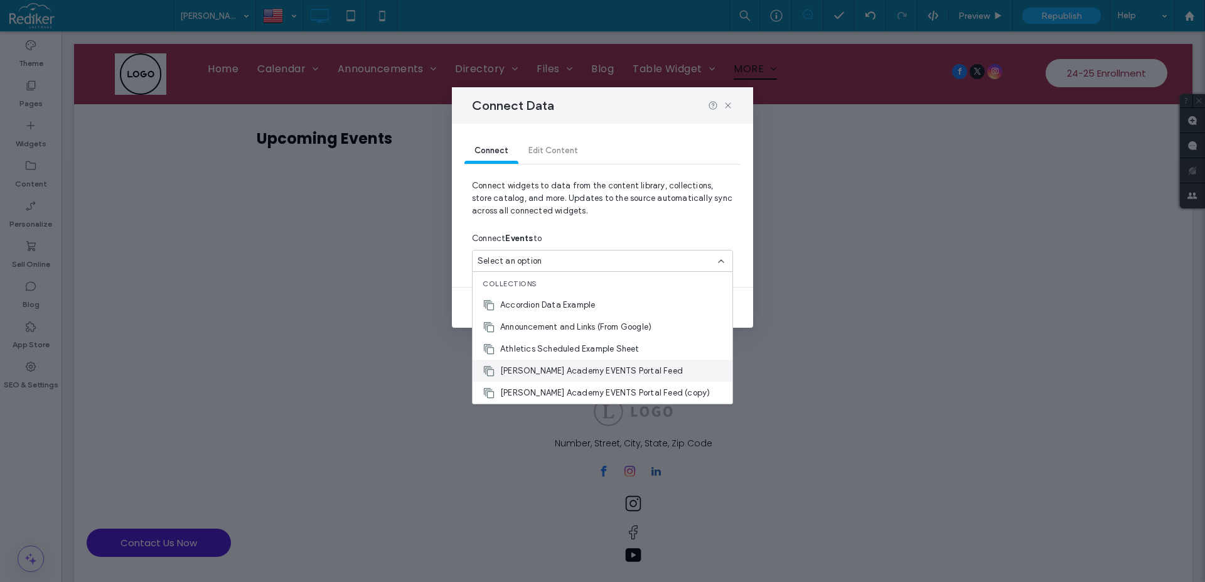
click at [623, 369] on span "Brandon Academy EVENTS Portal Feed" at bounding box center [591, 371] width 183 height 13
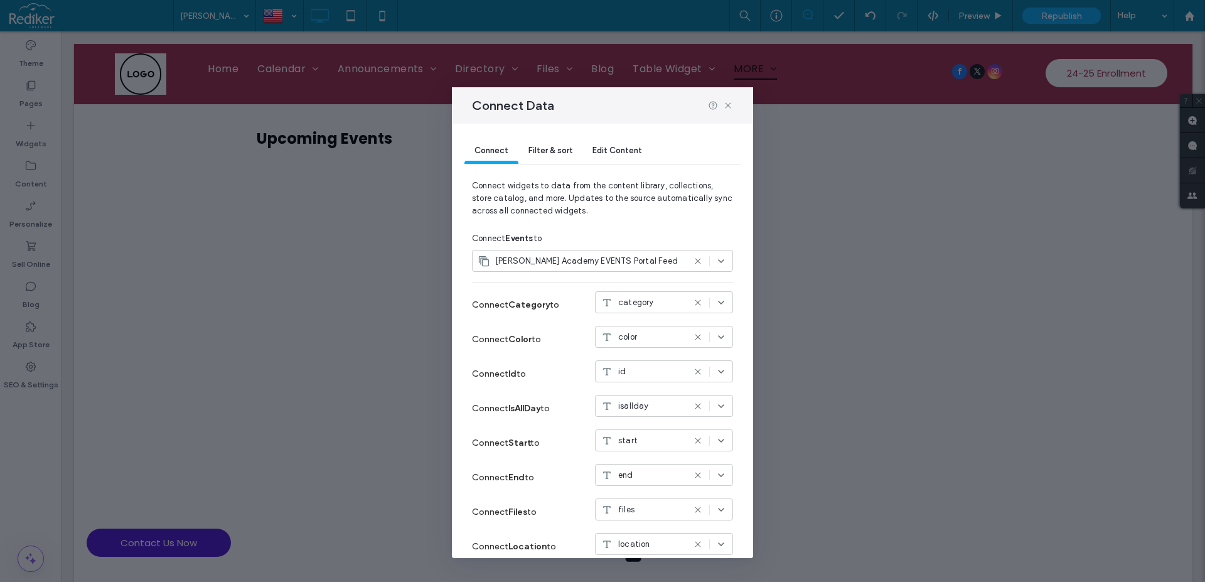
click at [716, 306] on icon at bounding box center [721, 303] width 10 height 10
click at [716, 304] on icon at bounding box center [721, 303] width 10 height 10
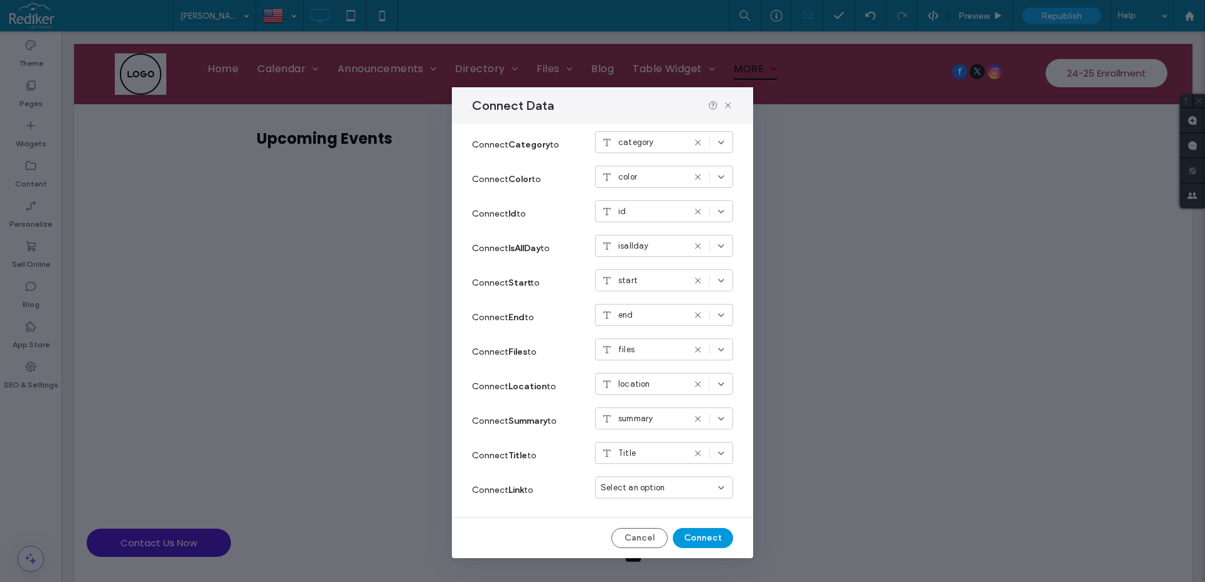
click at [701, 535] on button "Connect" at bounding box center [703, 538] width 60 height 20
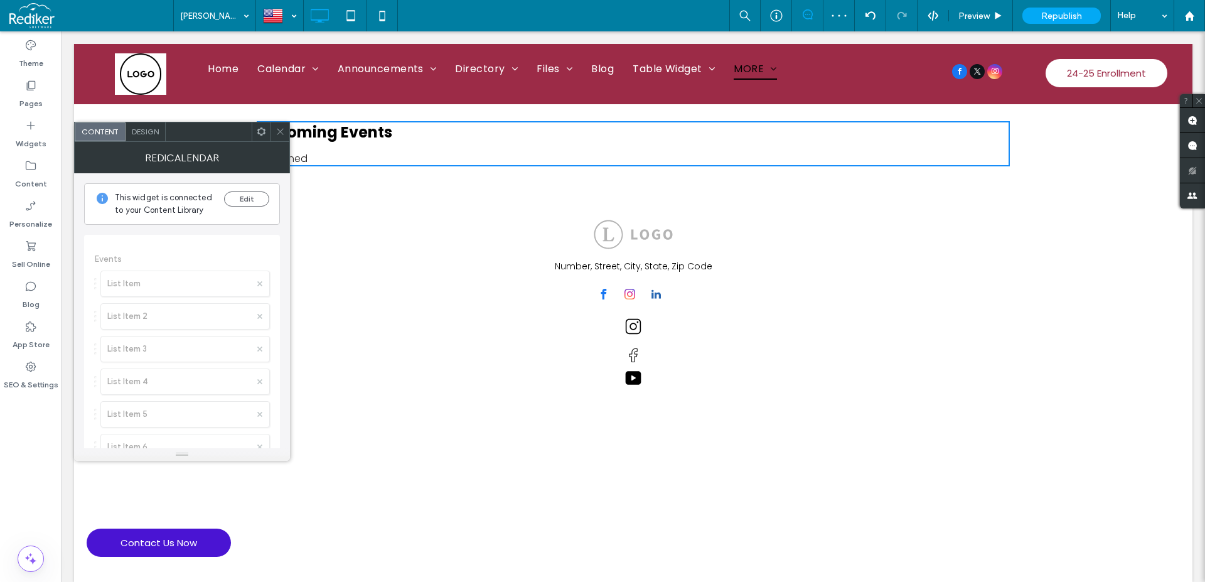
click at [281, 138] on span at bounding box center [280, 131] width 9 height 19
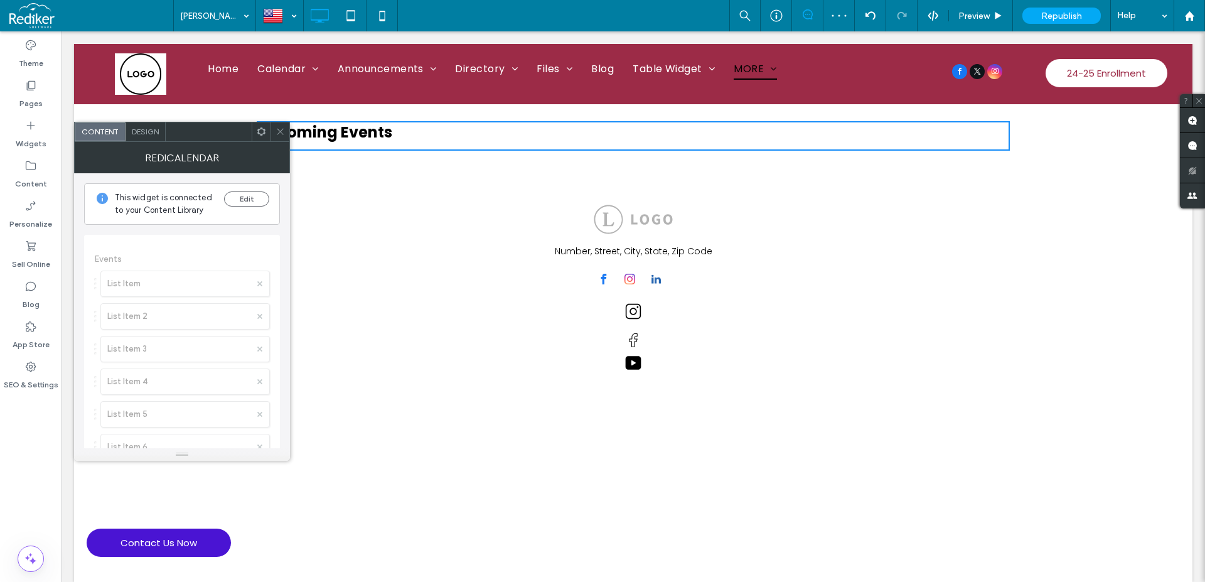
click at [282, 137] on span at bounding box center [280, 131] width 9 height 19
